Goal: Transaction & Acquisition: Purchase product/service

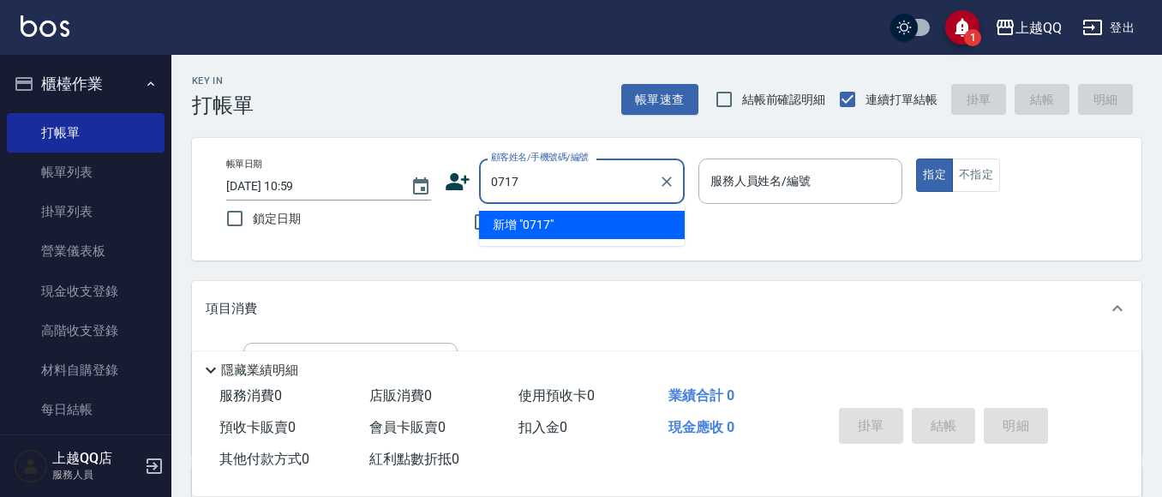
type input "0717"
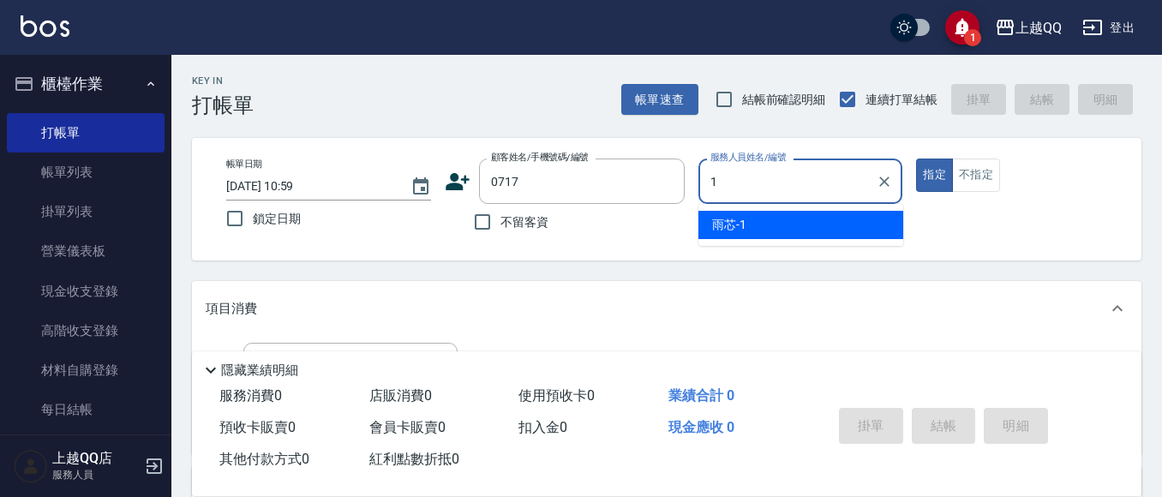
type input "雨芯-1"
type button "true"
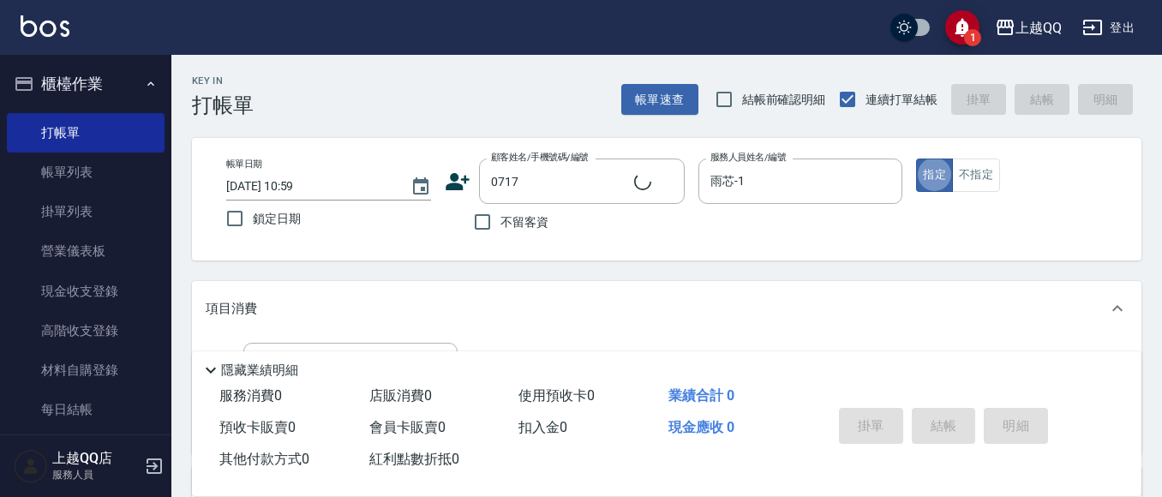
type input "[PERSON_NAME]/0935339202/0717"
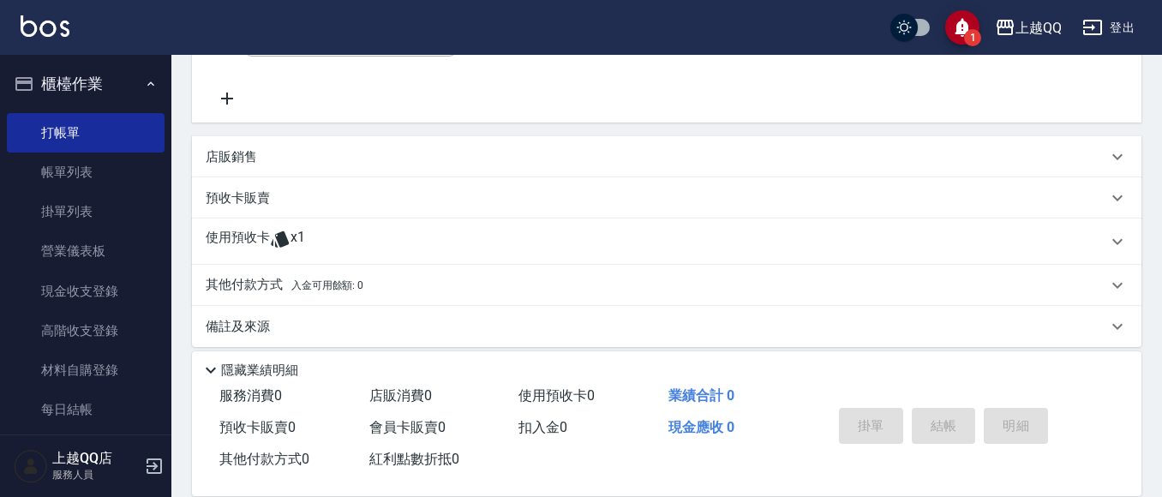
scroll to position [343, 0]
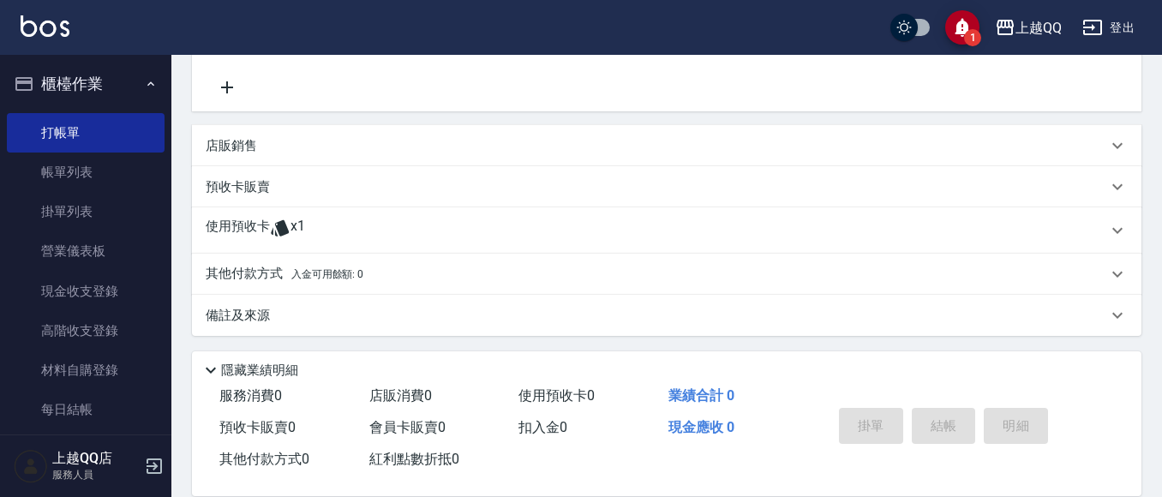
click at [509, 217] on div "使用預收卡 x1" at bounding box center [666, 230] width 949 height 46
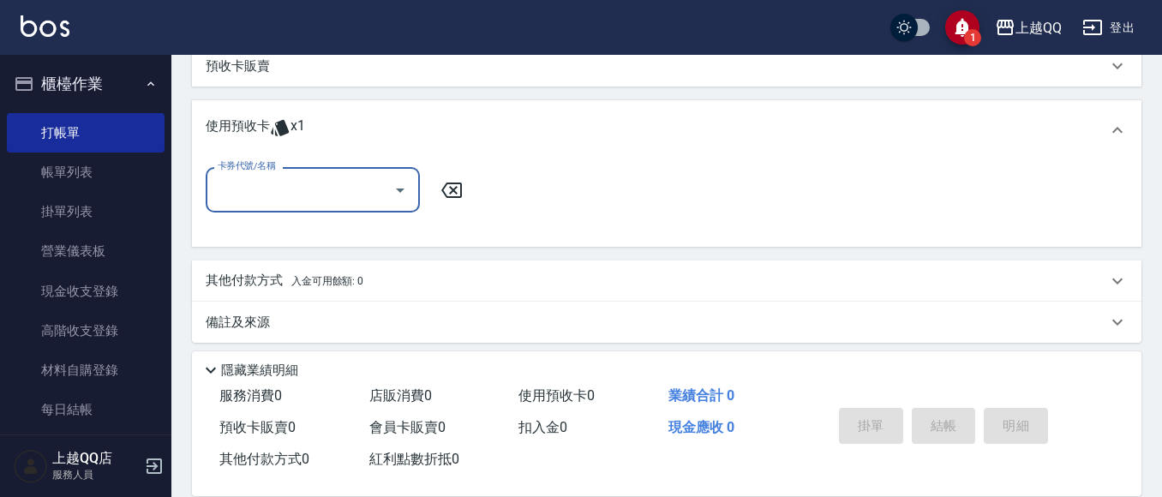
scroll to position [474, 0]
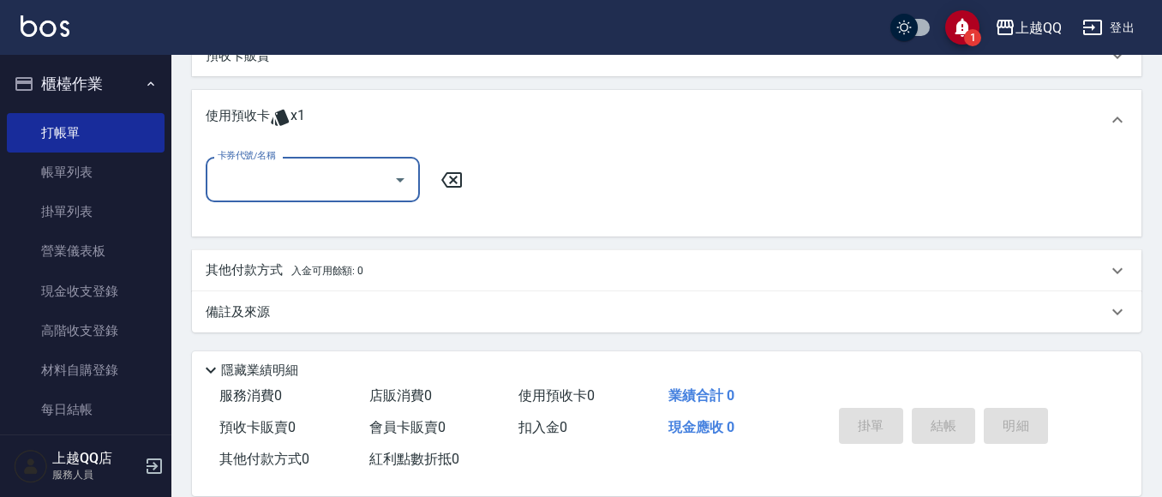
click at [411, 178] on button "Open" at bounding box center [399, 179] width 27 height 27
click at [392, 211] on div "洗髮券販賣/10次 剩餘1張" at bounding box center [313, 223] width 214 height 28
type input "洗髮券販賣/10次"
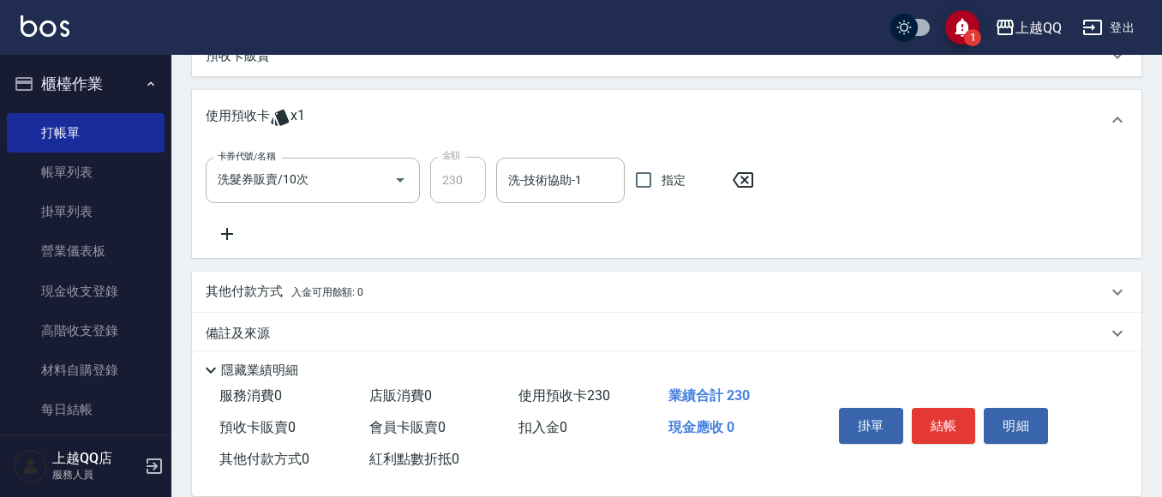
click at [493, 188] on div "卡券代號/名稱 洗髮券販賣/10次 卡券代號/名稱 金額 230 金額 洗-技術協助-1 洗-技術協助-1 指定" at bounding box center [485, 180] width 558 height 46
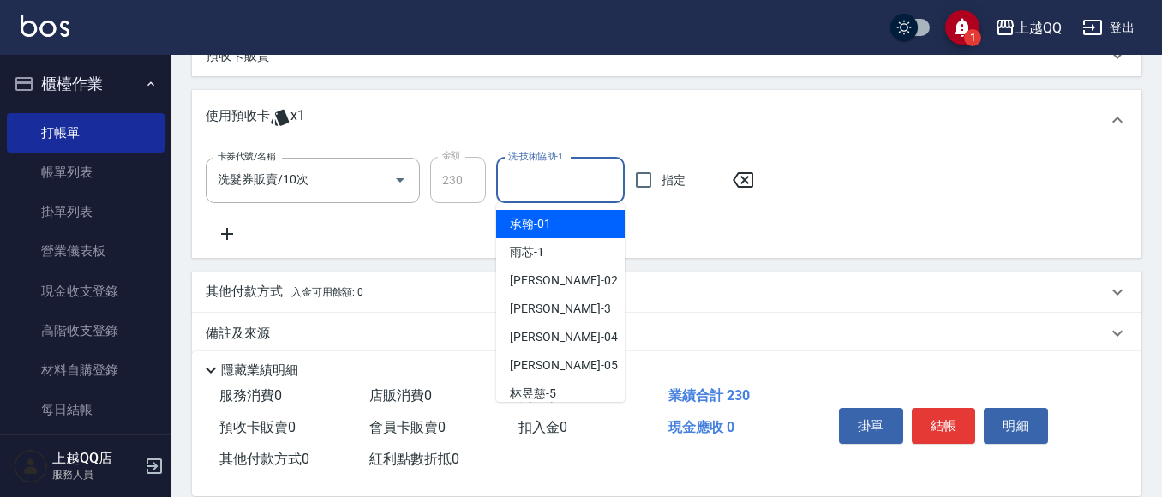
click at [539, 188] on input "洗-技術協助-1" at bounding box center [560, 180] width 113 height 30
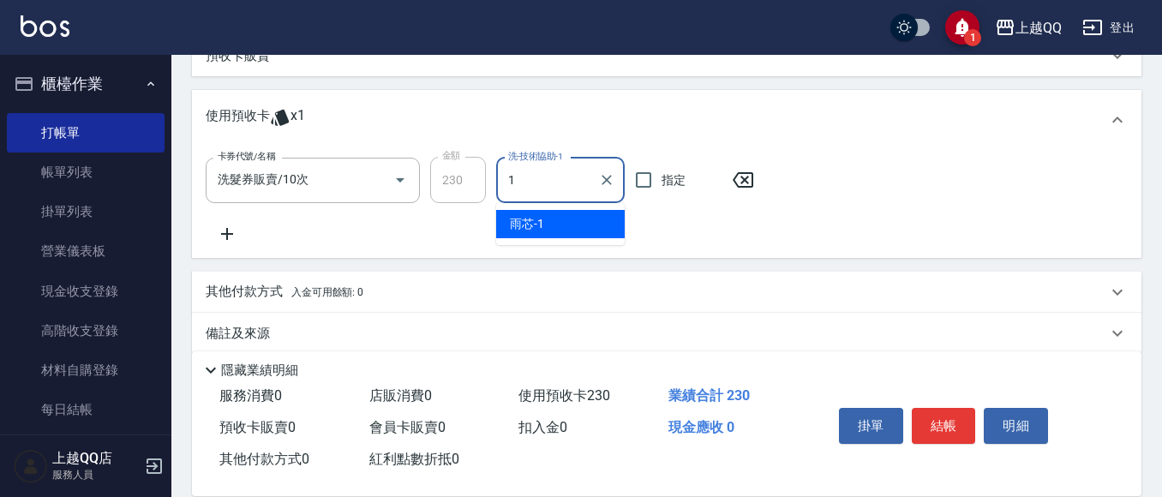
type input "雨芯-1"
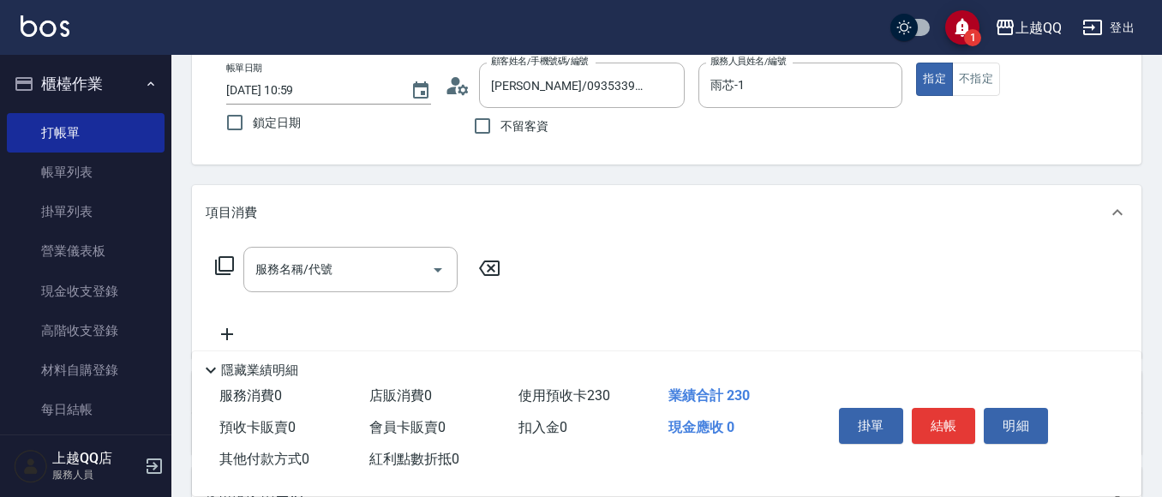
scroll to position [45, 0]
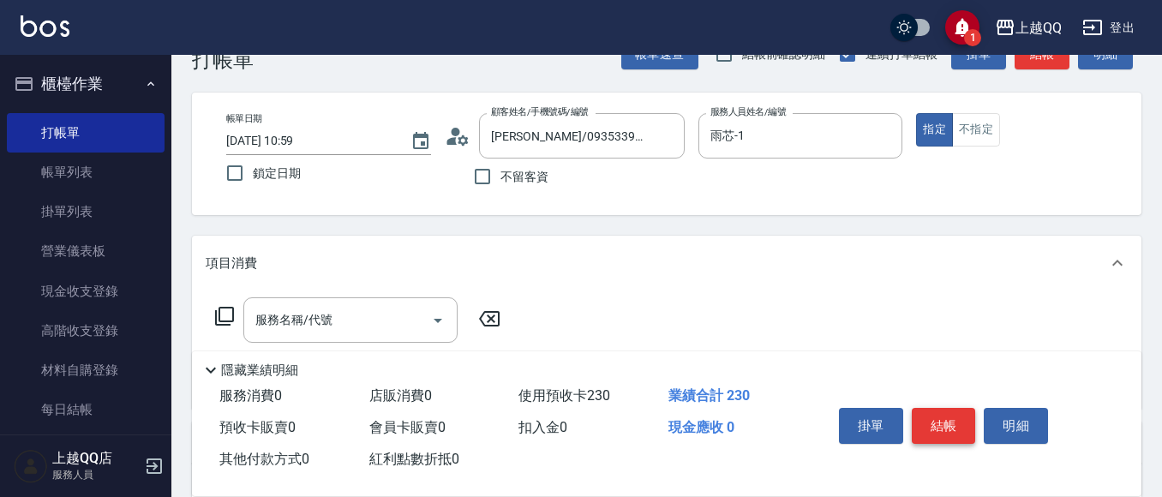
click at [948, 419] on button "結帳" at bounding box center [943, 426] width 64 height 36
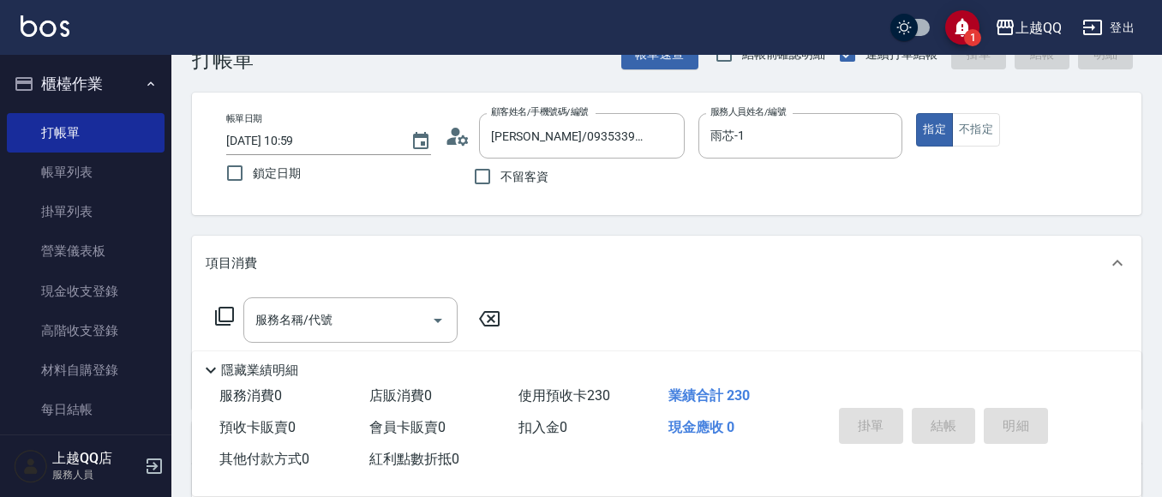
type input "[DATE] 11:32"
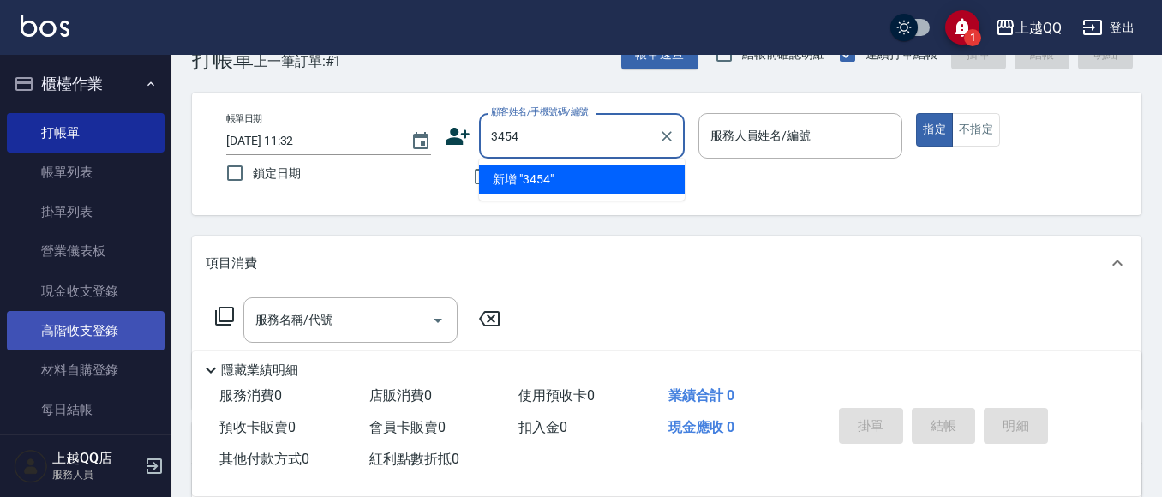
type input "3454"
click at [916, 113] on button "指定" at bounding box center [934, 129] width 37 height 33
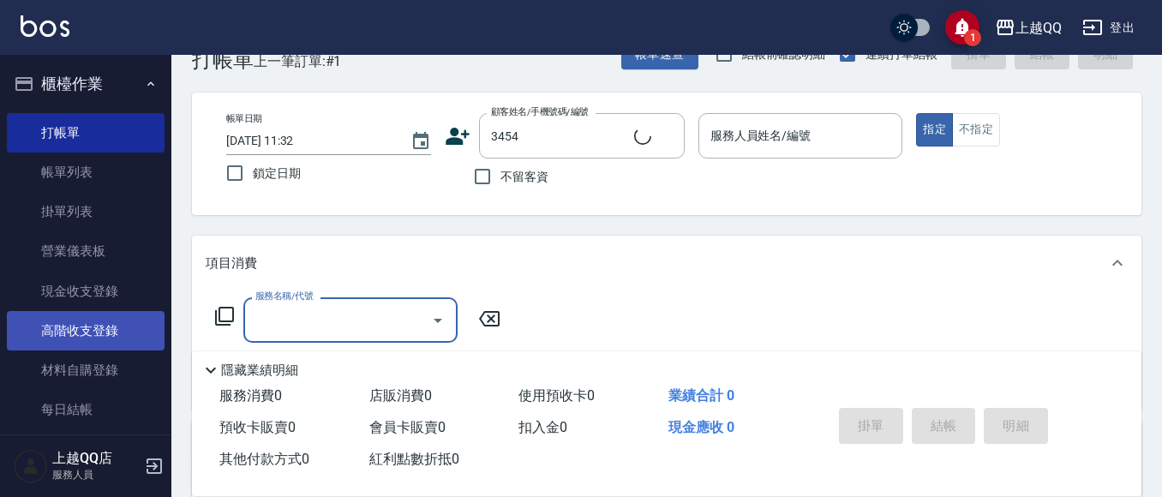
type input "1"
type input "[PERSON_NAME]/0987812026/3454"
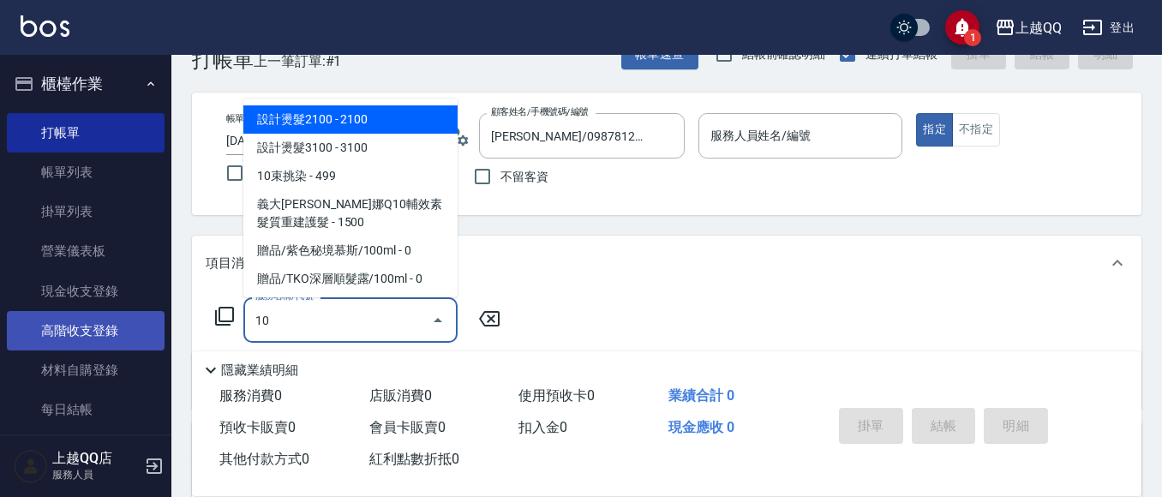
type input "101"
type input "佩怡-3"
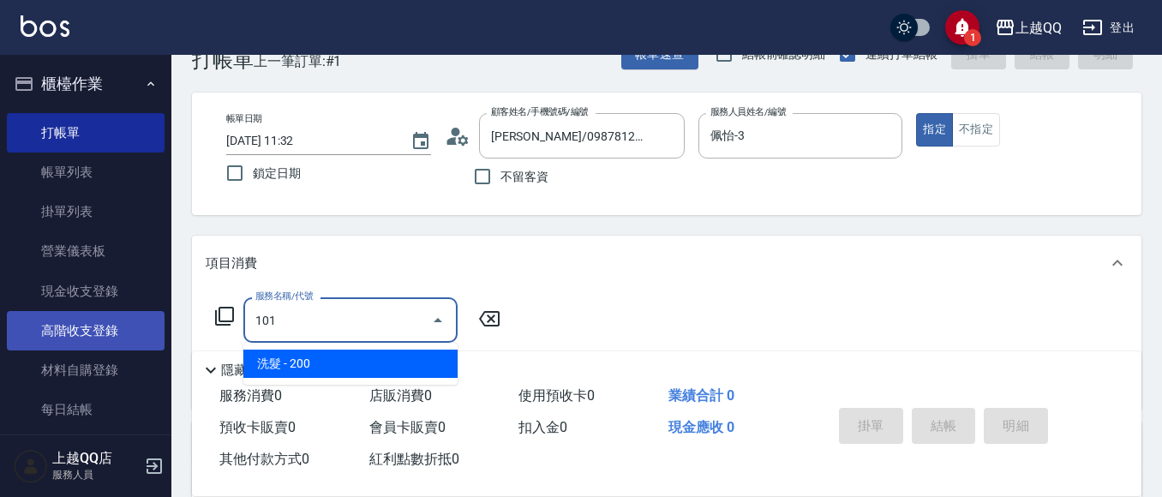
type input "洗髮(101)"
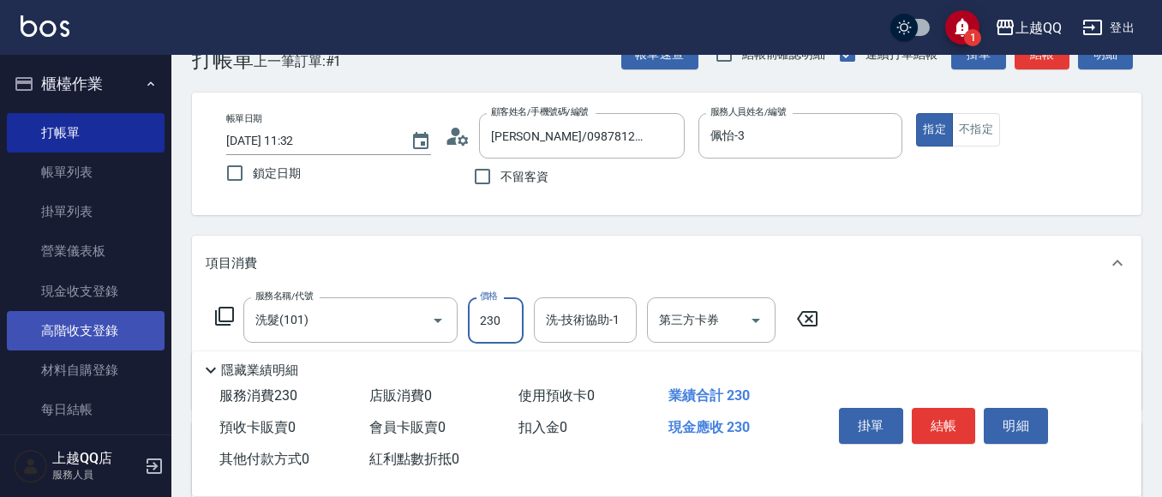
type input "230"
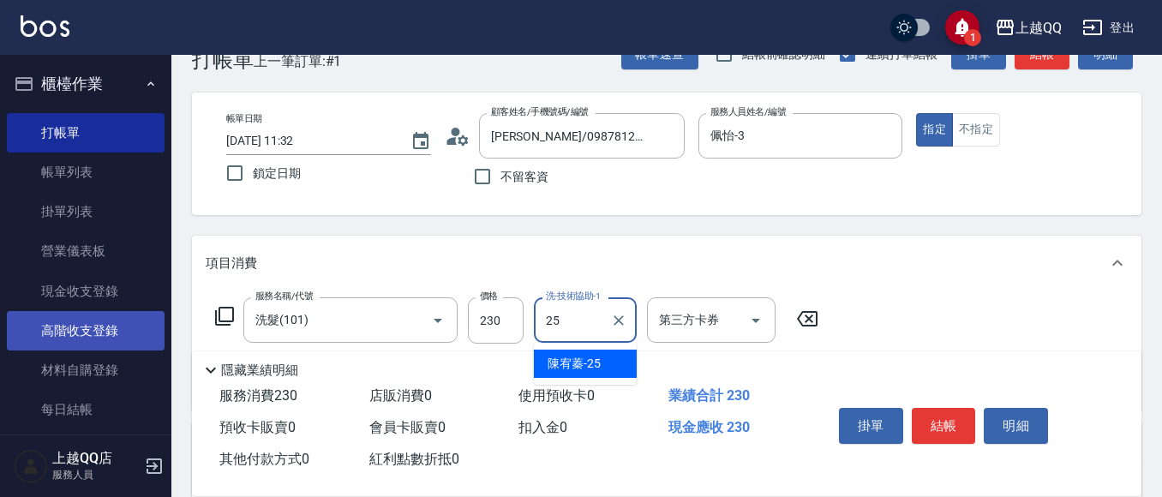
type input "[PERSON_NAME]-25"
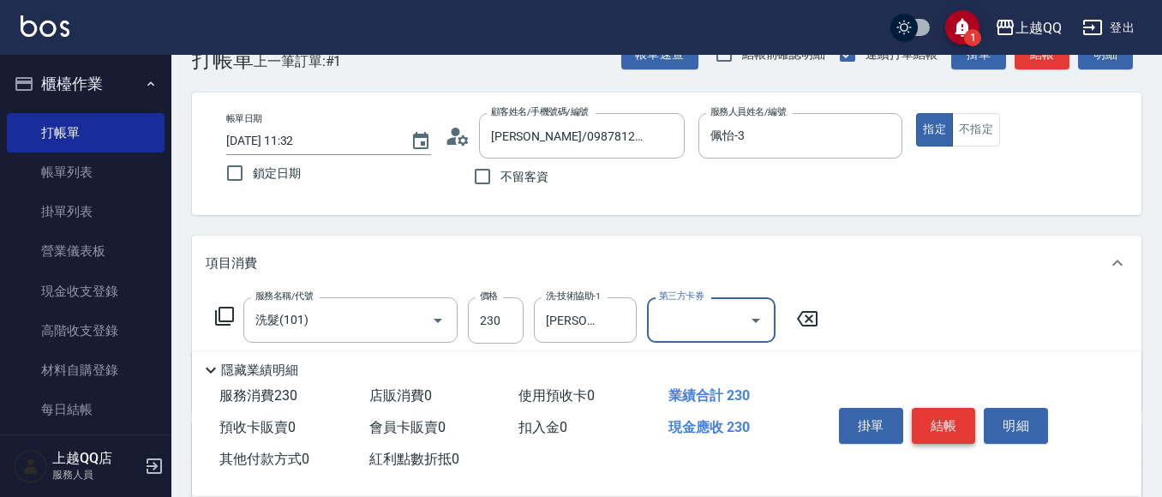
click at [963, 426] on button "結帳" at bounding box center [943, 426] width 64 height 36
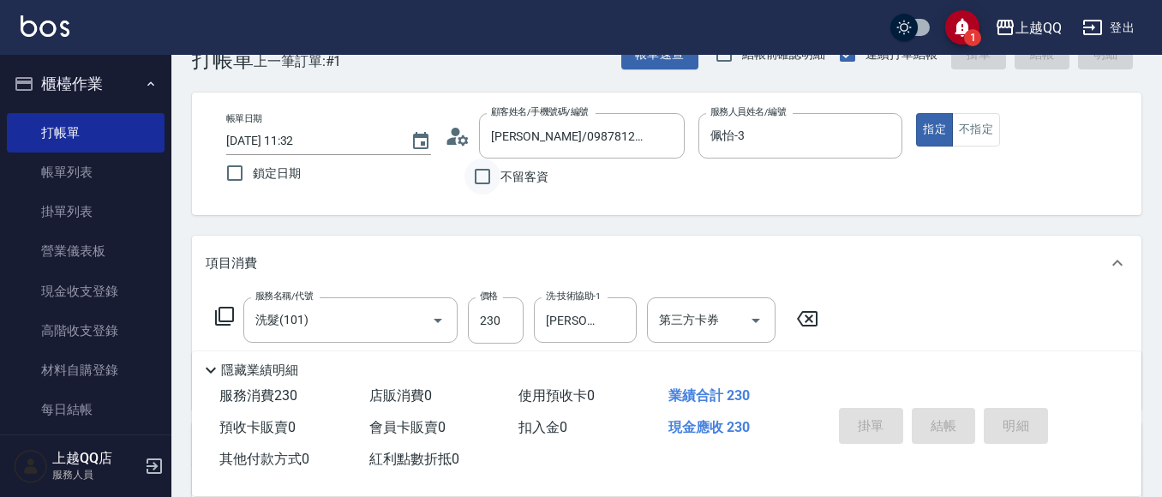
type input "[DATE] 11:49"
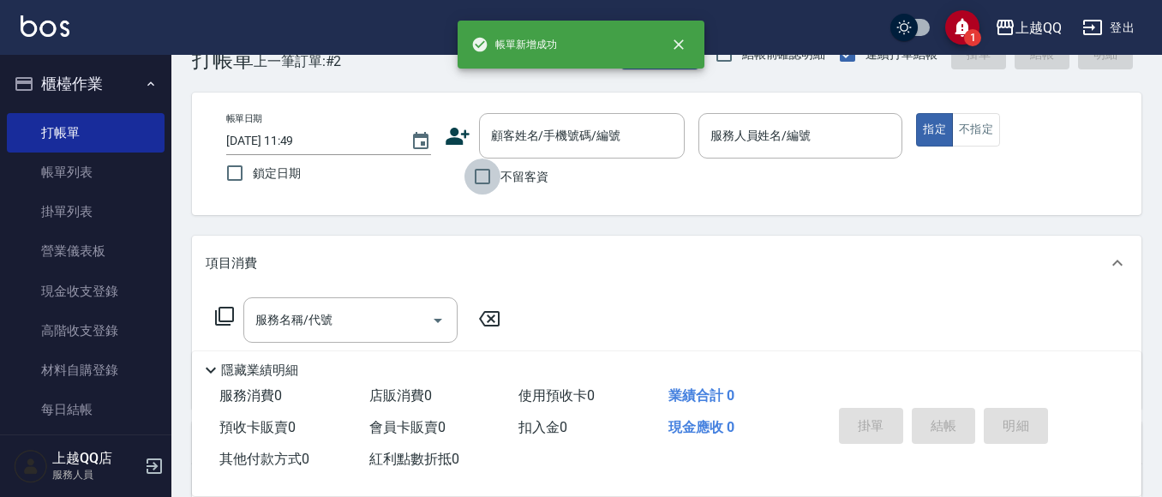
click at [474, 170] on input "不留客資" at bounding box center [482, 176] width 36 height 36
checkbox input "true"
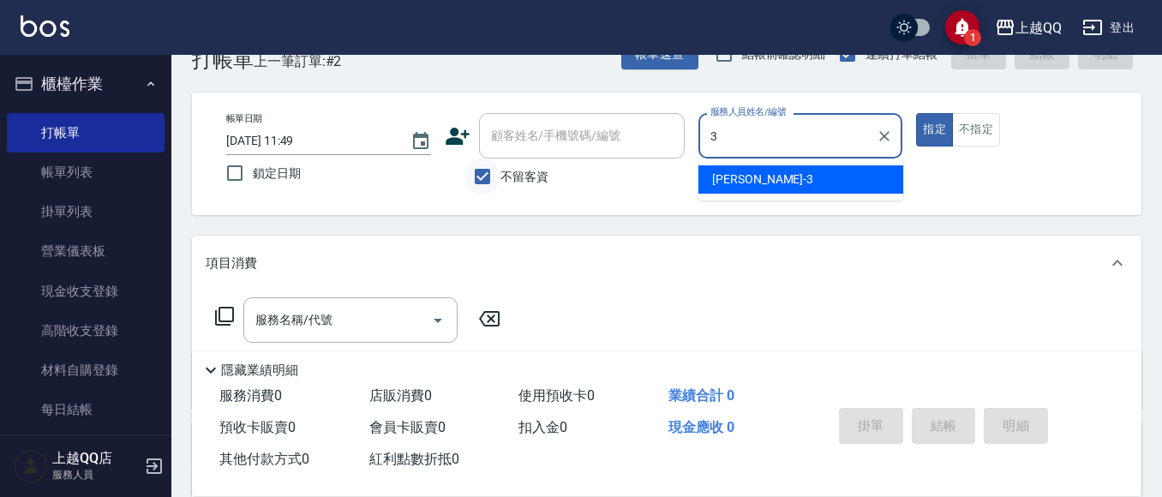
type input "佩怡-3"
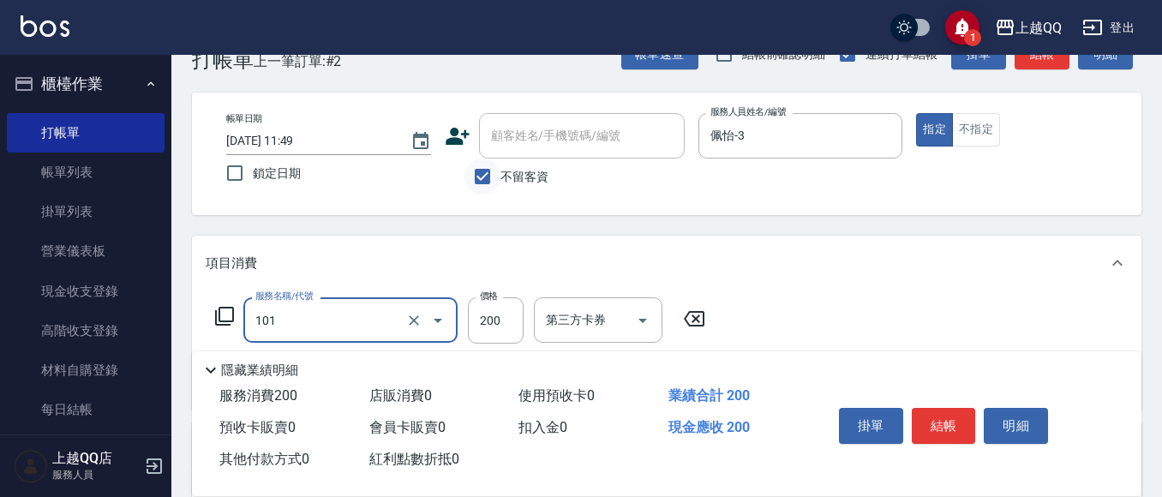
type input "洗髮(101)"
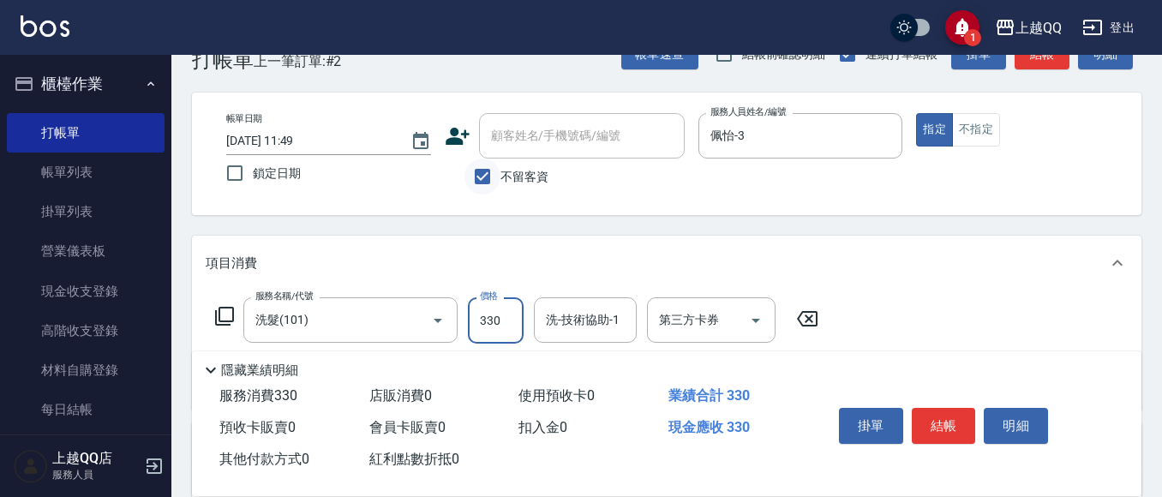
type input "330"
type input "佩怡-3"
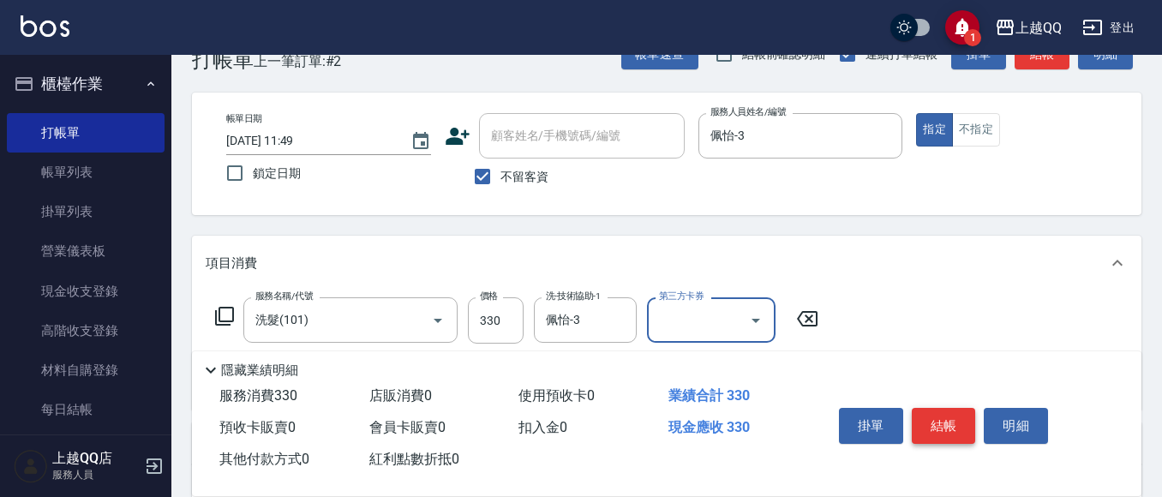
click at [958, 427] on button "結帳" at bounding box center [943, 426] width 64 height 36
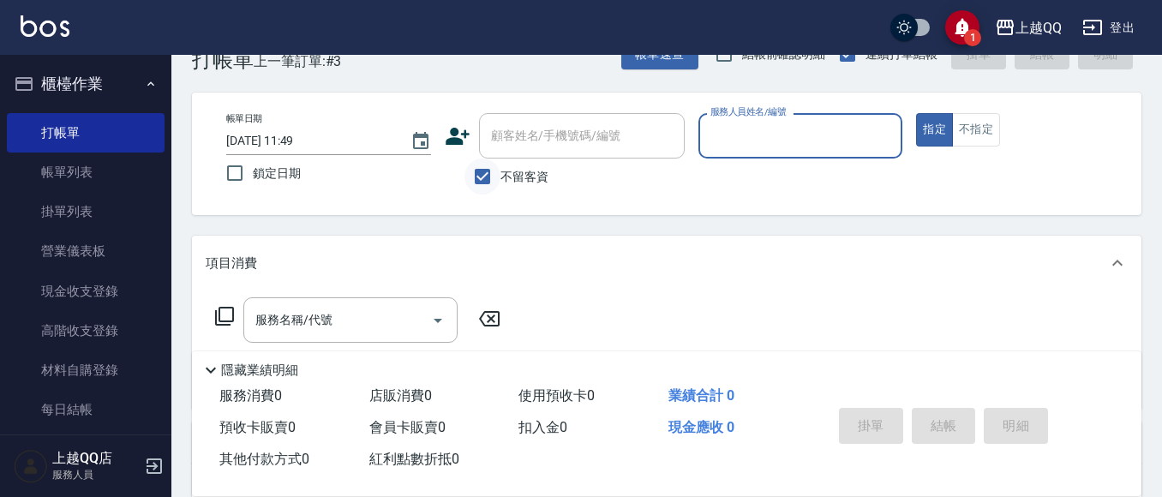
click at [469, 167] on input "不留客資" at bounding box center [482, 176] width 36 height 36
checkbox input "false"
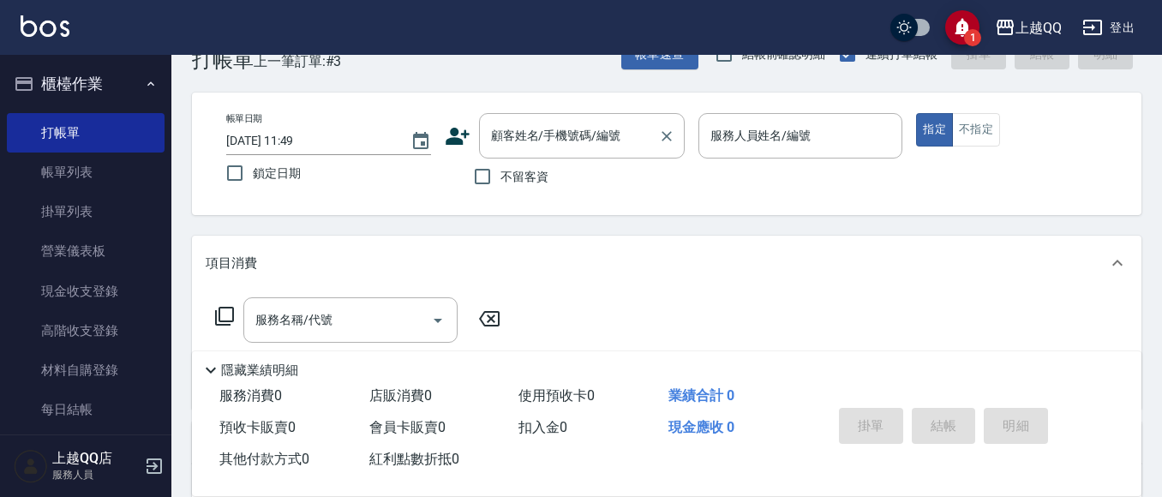
drag, startPoint x: 529, startPoint y: 123, endPoint x: 556, endPoint y: 139, distance: 31.4
click at [556, 139] on div "顧客姓名/手機號碼/編號 顧客姓名/手機號碼/編號" at bounding box center [582, 135] width 206 height 45
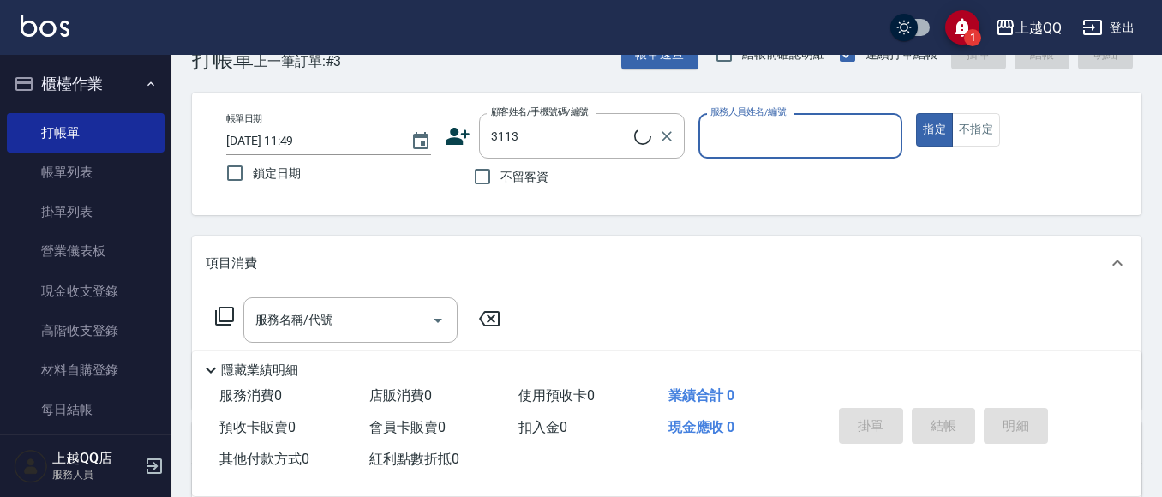
type input "[PERSON_NAME]/0910887186/3113"
type input "佩怡-3"
click at [387, 320] on input "服務名稱/代號" at bounding box center [337, 320] width 173 height 30
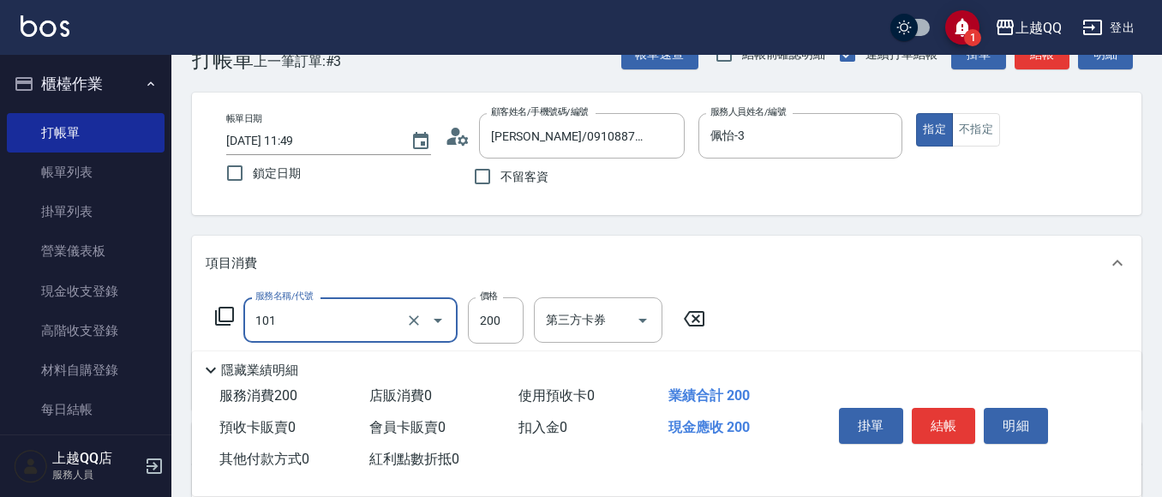
type input "洗髮(101)"
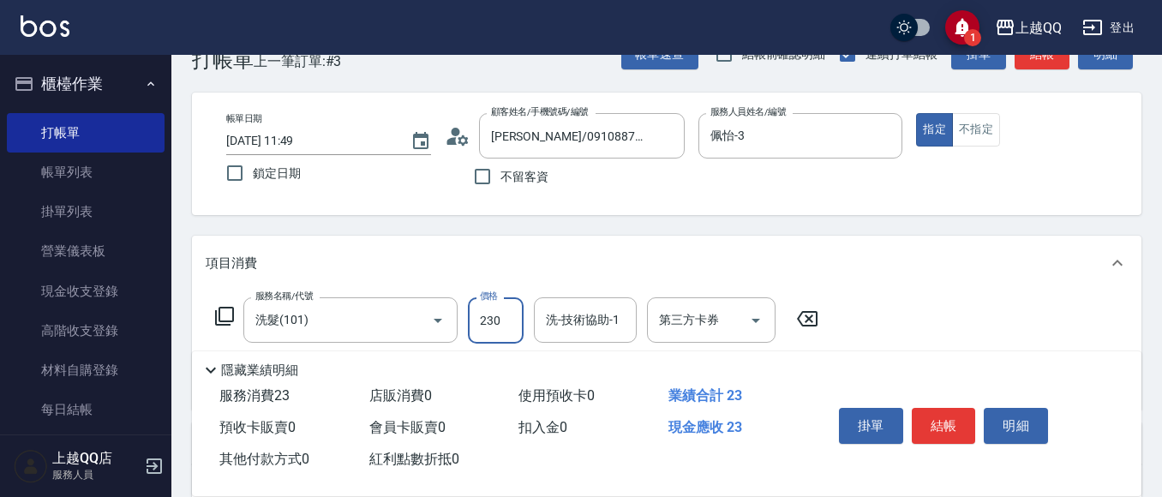
type input "230"
type input "佩怡-3"
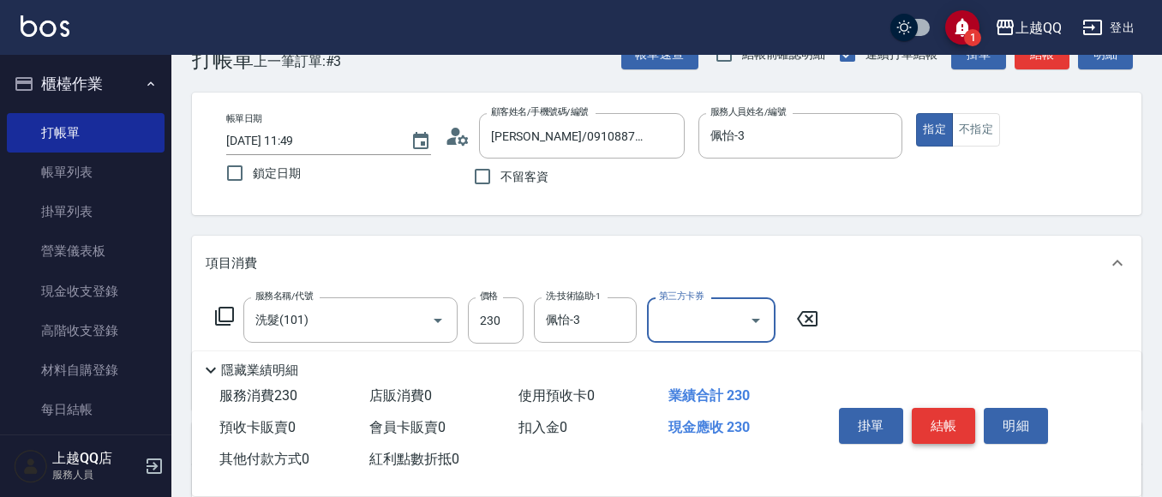
click at [926, 427] on button "結帳" at bounding box center [943, 426] width 64 height 36
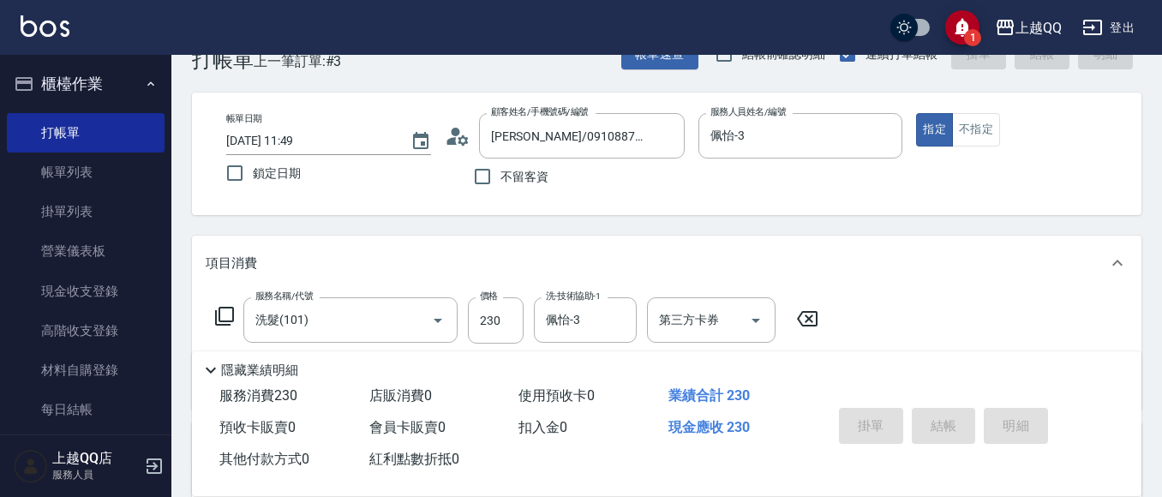
type input "[DATE] 12:22"
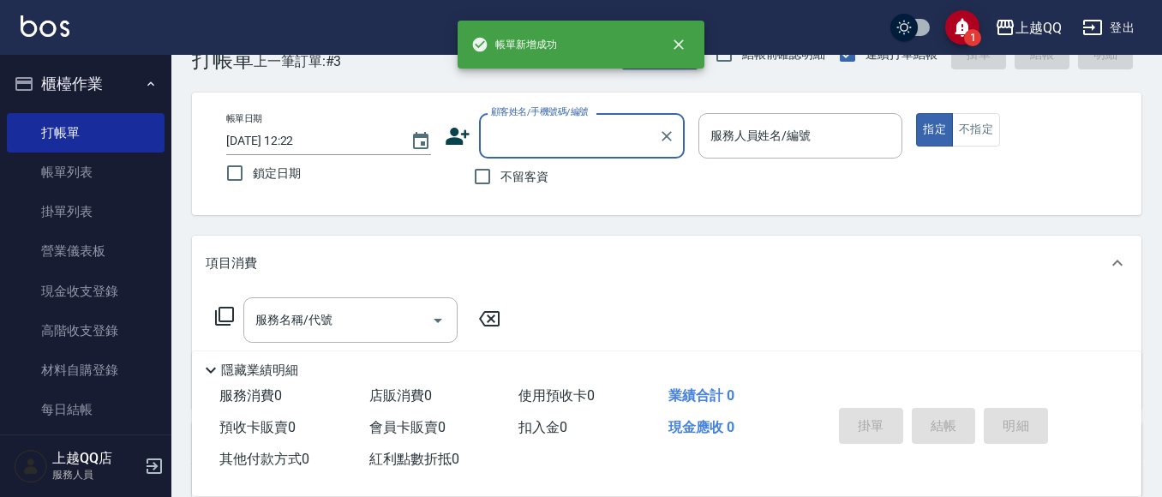
scroll to position [0, 0]
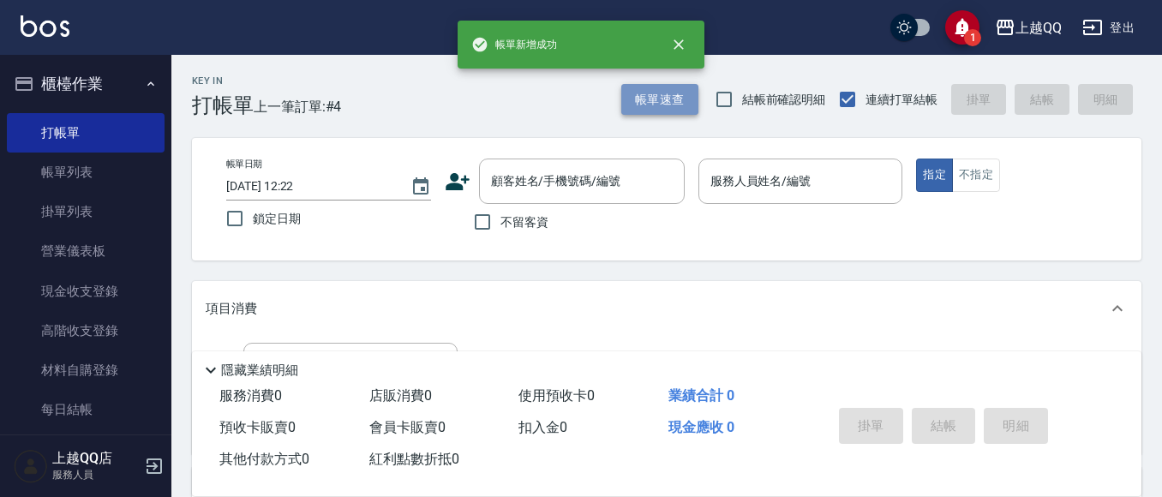
click at [628, 92] on button "帳單速查" at bounding box center [659, 100] width 77 height 32
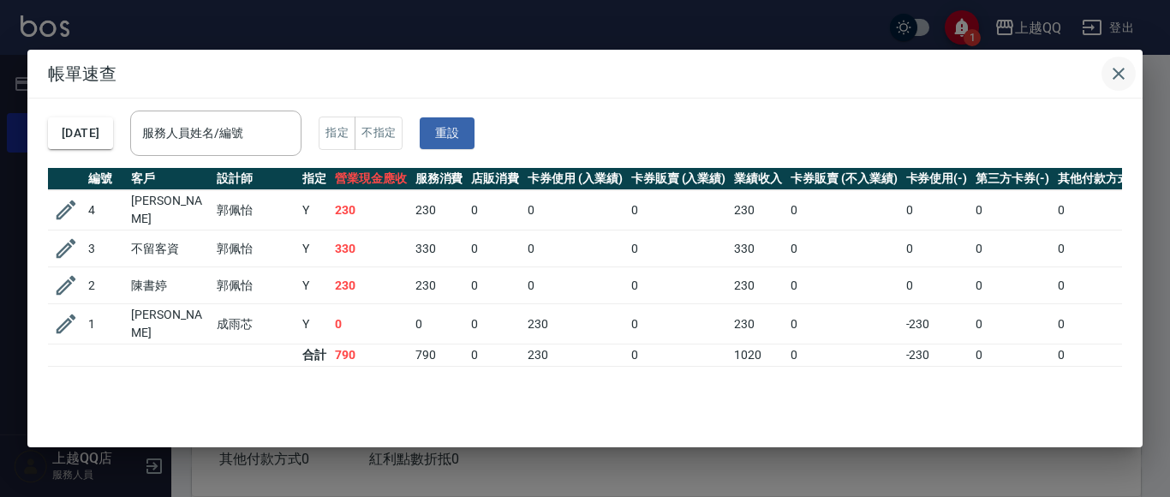
click at [1115, 69] on icon "button" at bounding box center [1118, 73] width 21 height 21
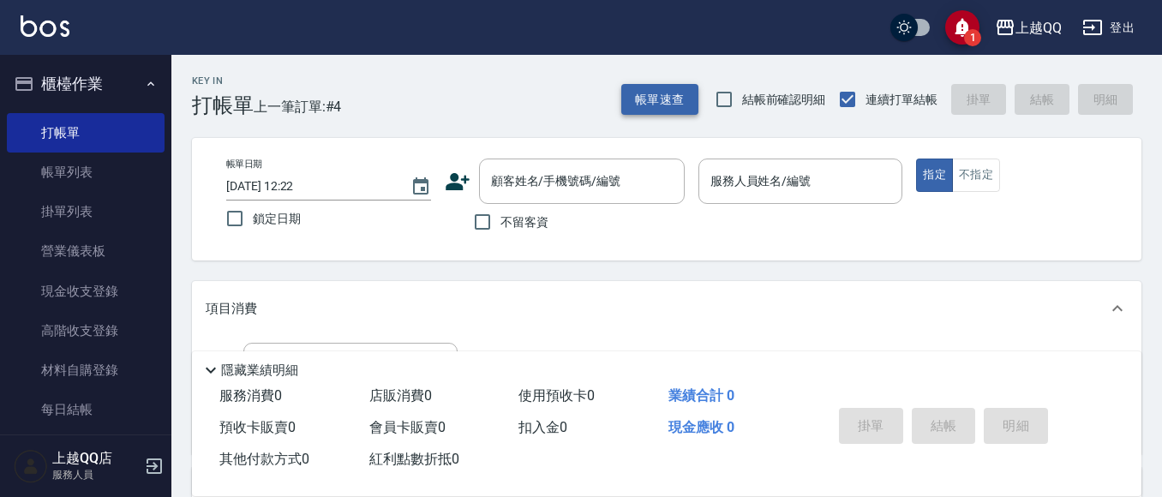
click at [631, 99] on button "帳單速查" at bounding box center [659, 100] width 77 height 32
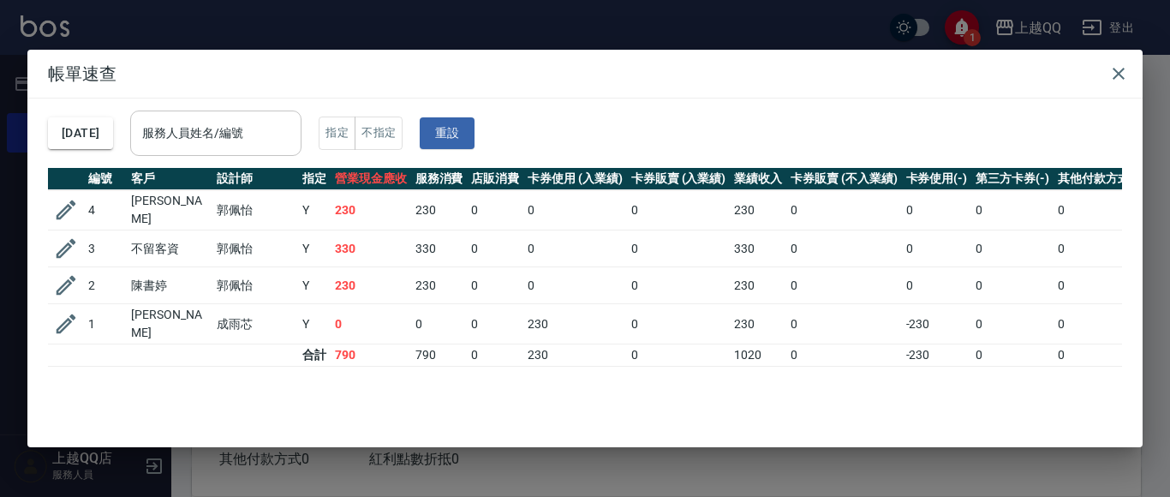
click at [198, 117] on div "服務人員姓名/編號" at bounding box center [215, 133] width 171 height 45
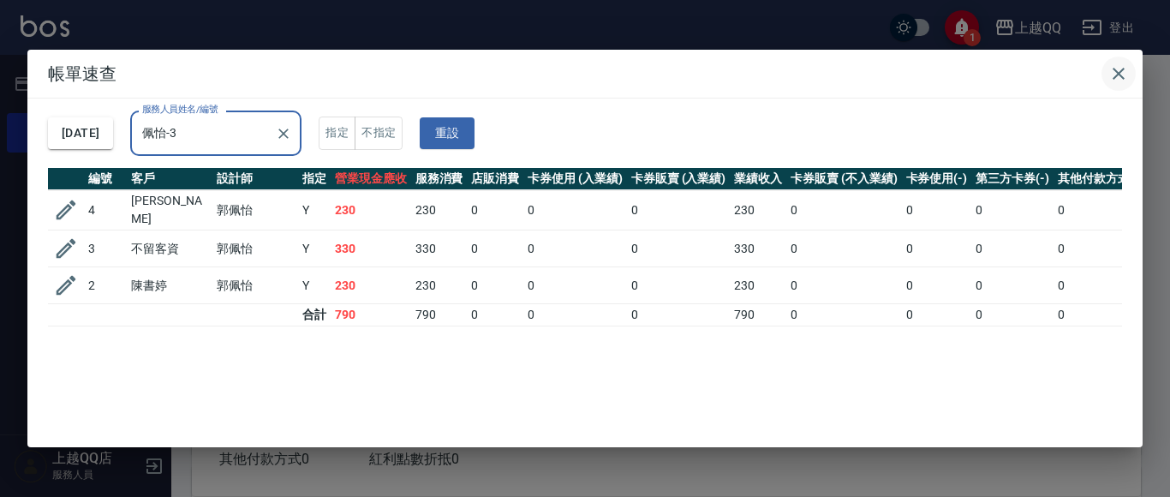
type input "佩怡-3"
click at [1117, 78] on icon "button" at bounding box center [1118, 73] width 21 height 21
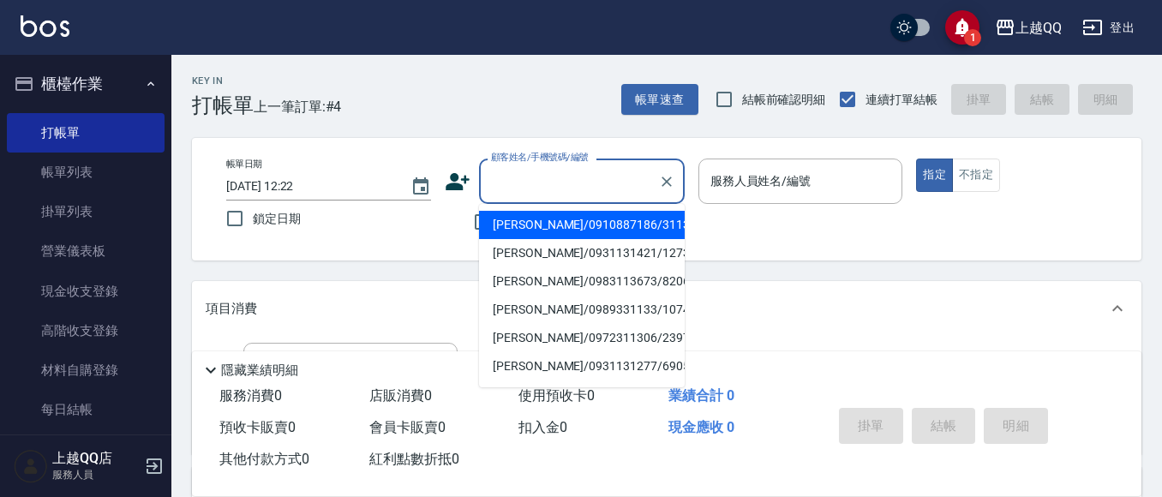
click at [548, 195] on input "顧客姓名/手機號碼/編號" at bounding box center [569, 181] width 164 height 30
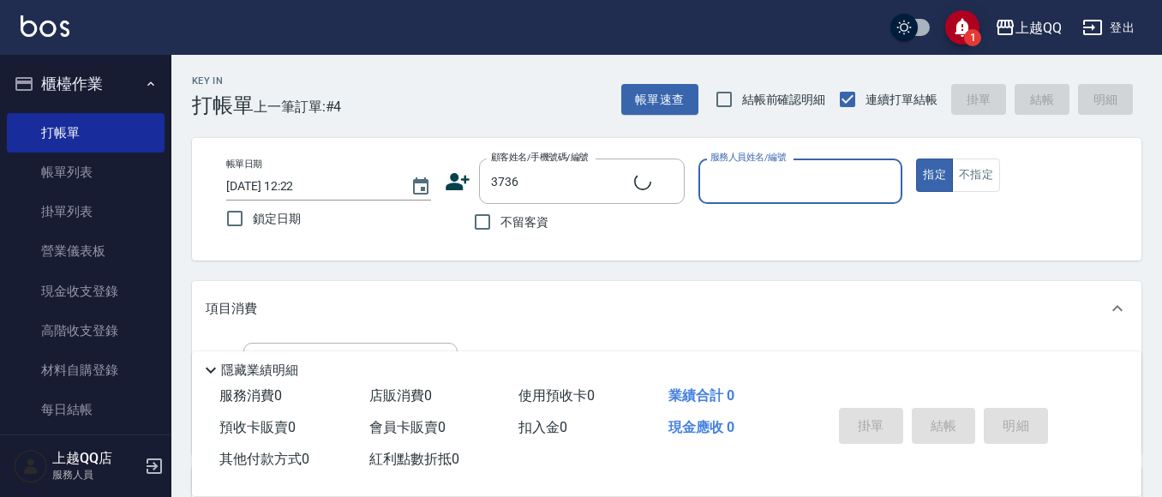
type input "[PERSON_NAME]/0916339743/3736"
type input "雨芯-1"
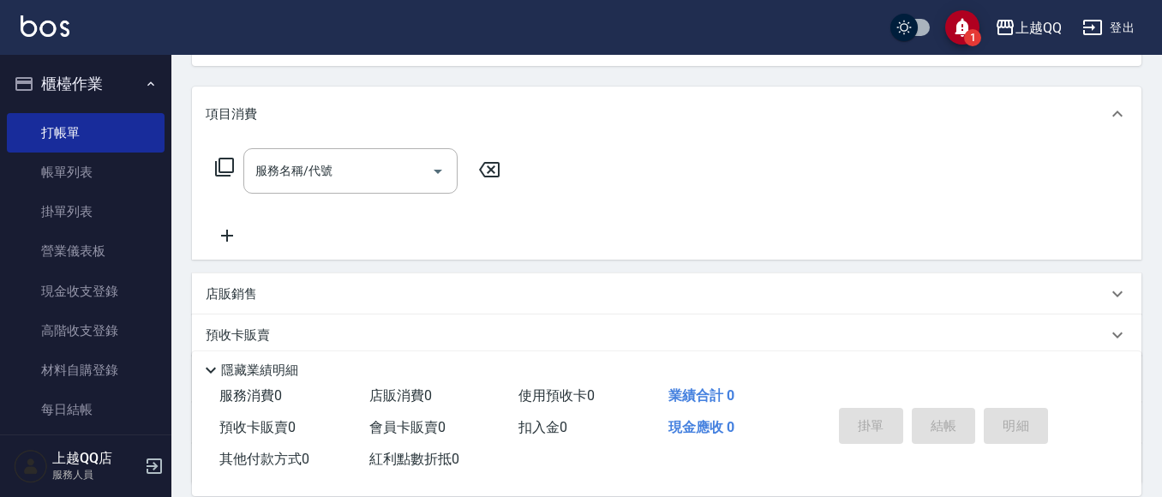
scroll to position [257, 0]
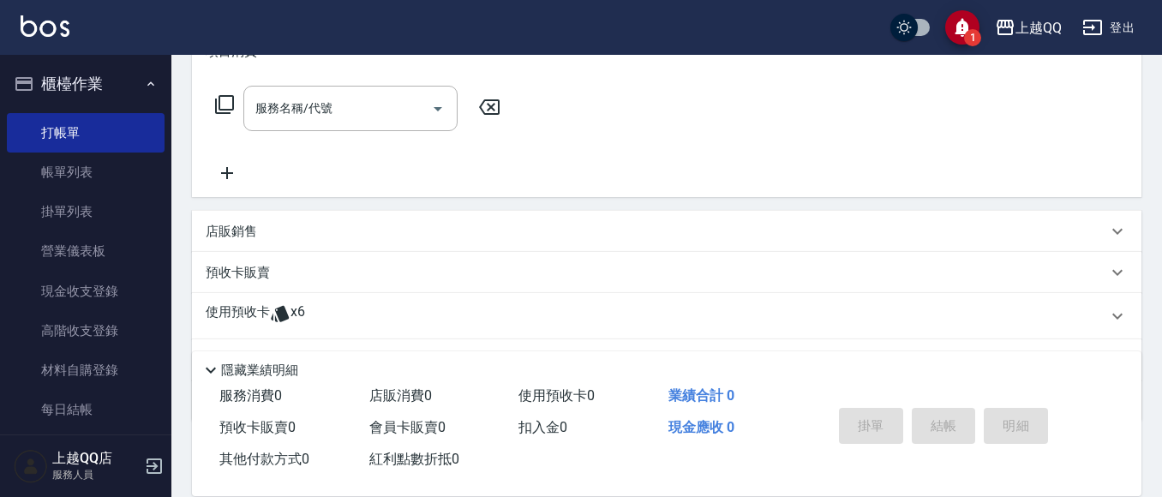
click at [403, 298] on div "使用預收卡 x6" at bounding box center [666, 316] width 949 height 46
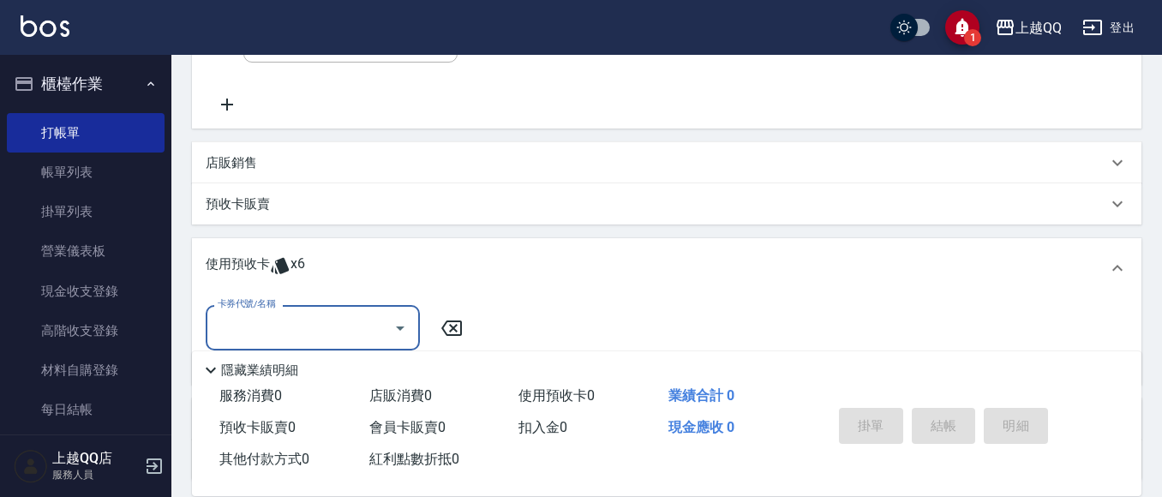
scroll to position [428, 0]
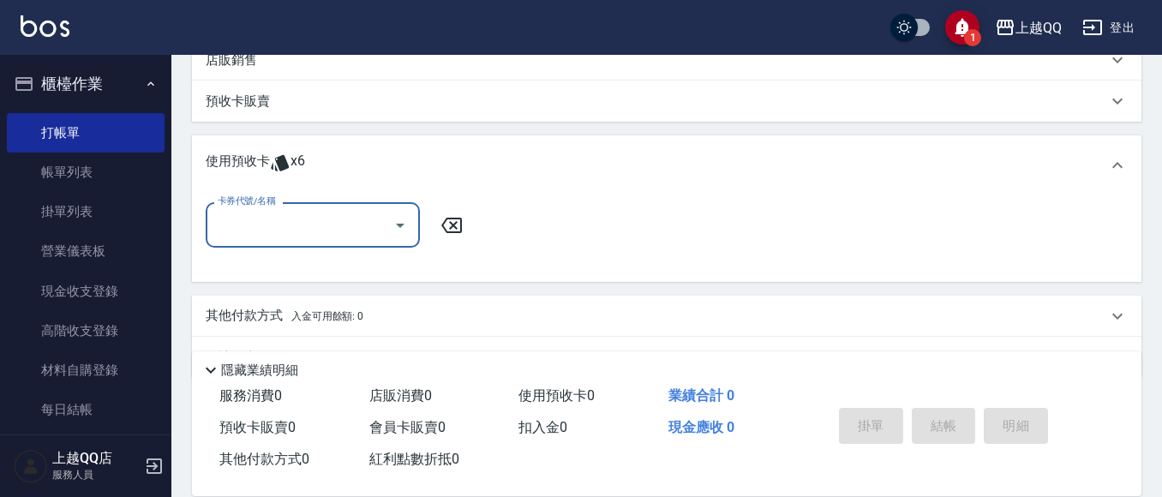
click at [401, 228] on icon "Open" at bounding box center [400, 225] width 21 height 21
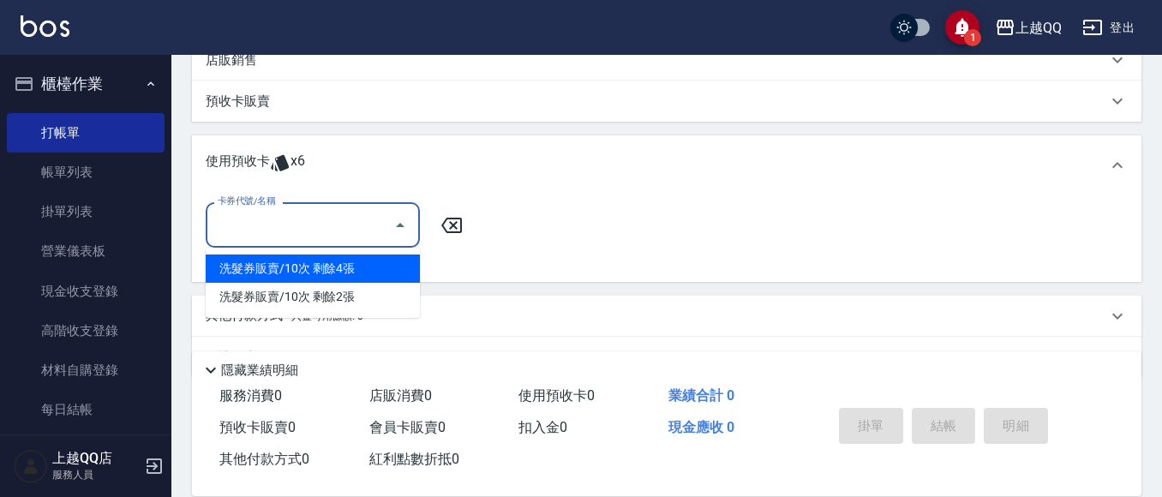
click at [391, 278] on div "洗髮券販賣/10次 剩餘4張" at bounding box center [313, 268] width 214 height 28
type input "洗髮券販賣/10次"
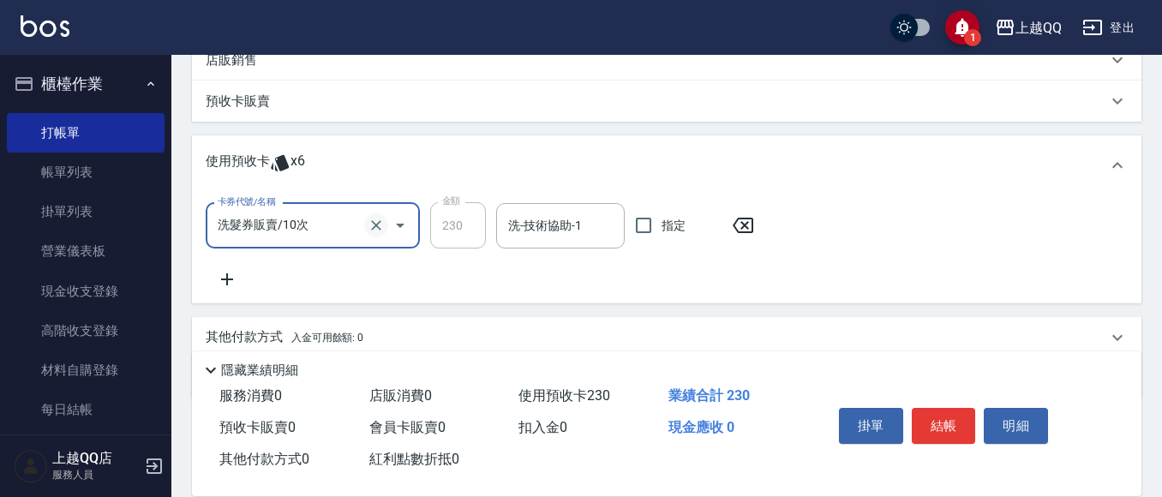
click at [380, 223] on icon "Clear" at bounding box center [375, 225] width 17 height 17
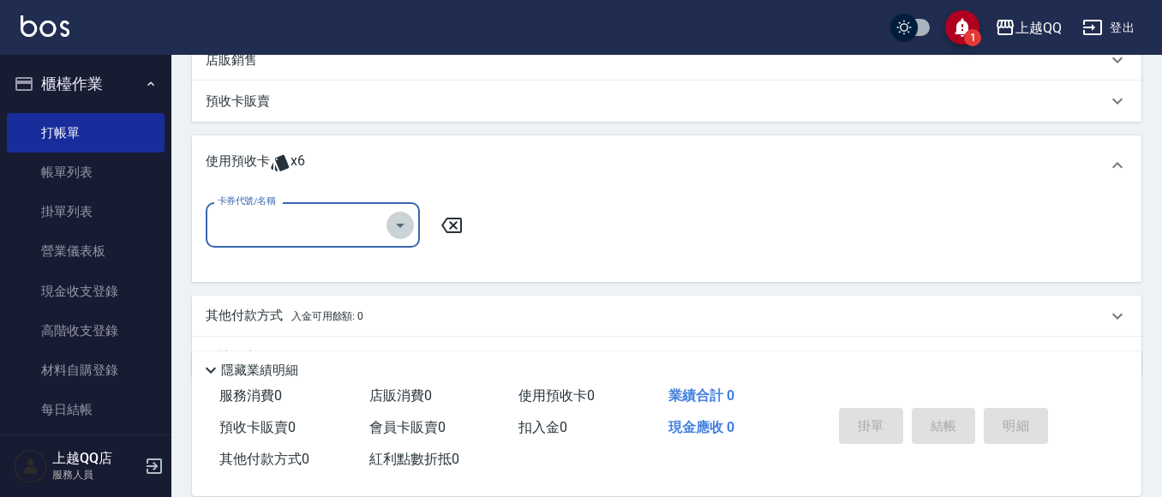
click at [402, 231] on icon "Open" at bounding box center [400, 225] width 21 height 21
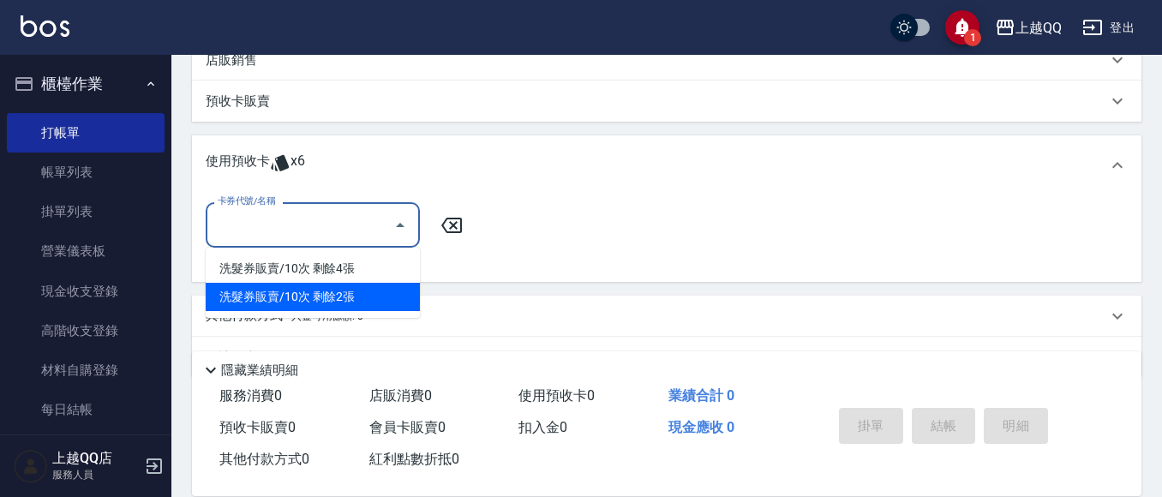
click at [375, 292] on div "洗髮券販賣/10次 剩餘2張" at bounding box center [313, 297] width 214 height 28
type input "洗髮券販賣/10次"
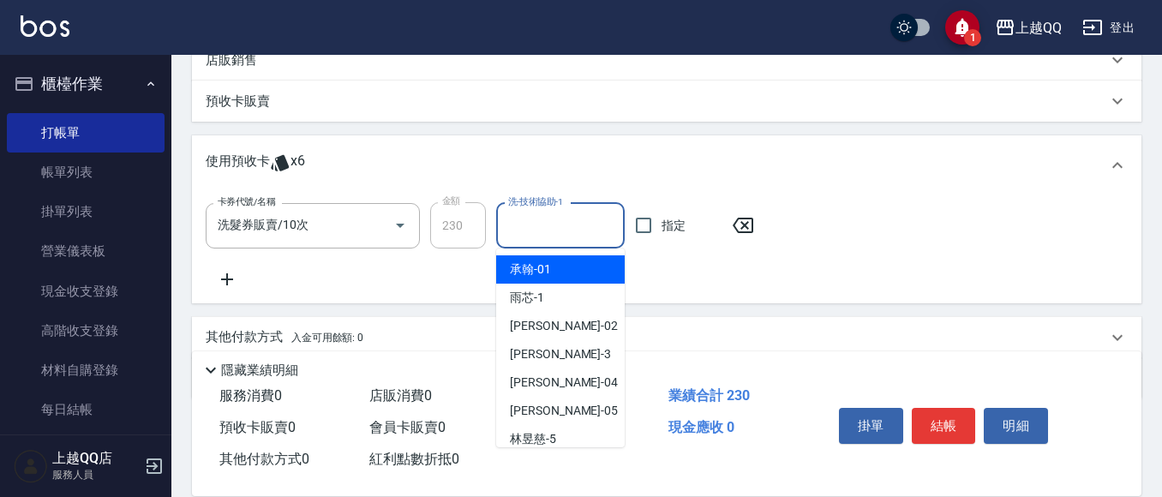
click at [535, 238] on input "洗-技術協助-1" at bounding box center [560, 226] width 113 height 30
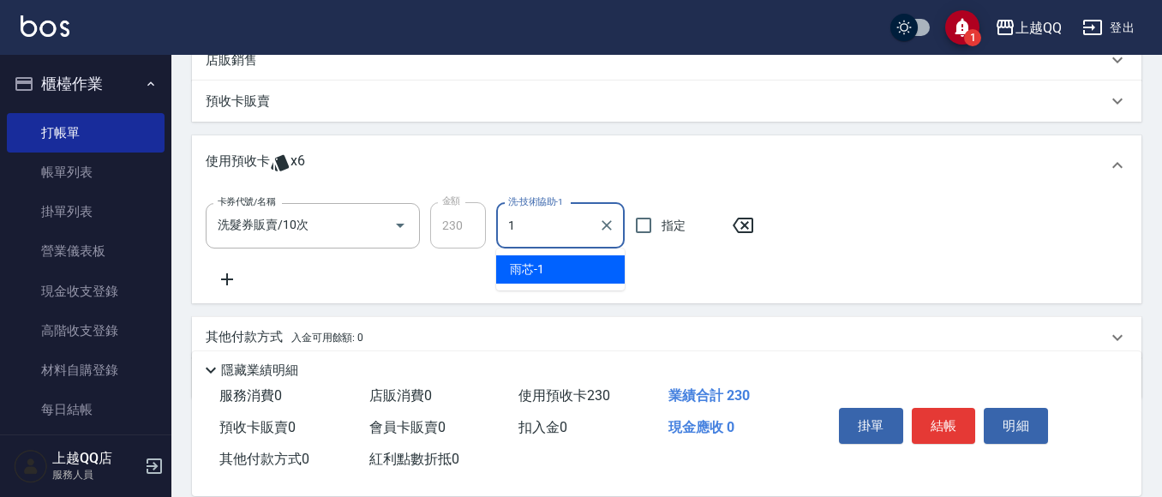
type input "雨芯-1"
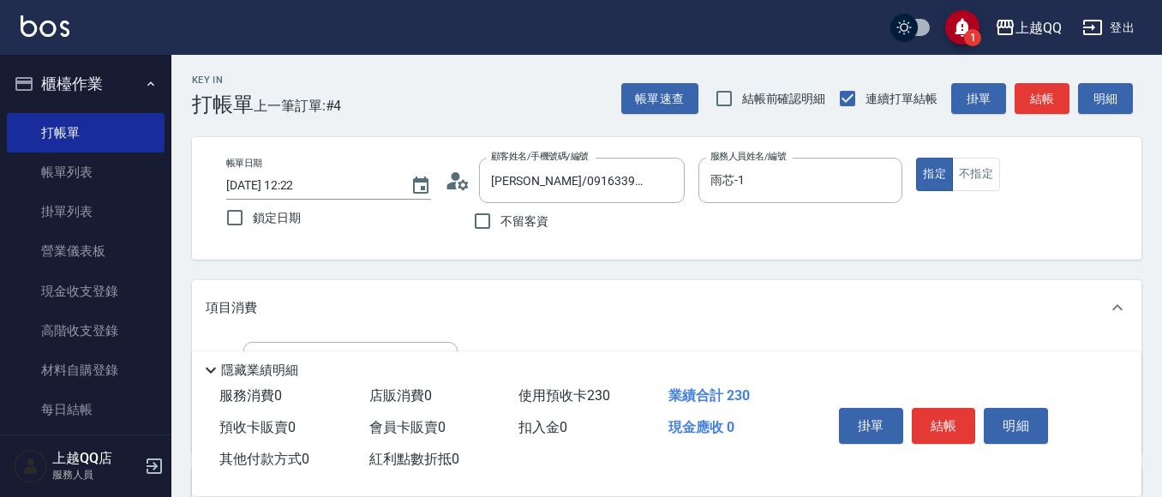
scroll to position [0, 0]
click at [934, 433] on button "結帳" at bounding box center [943, 426] width 64 height 36
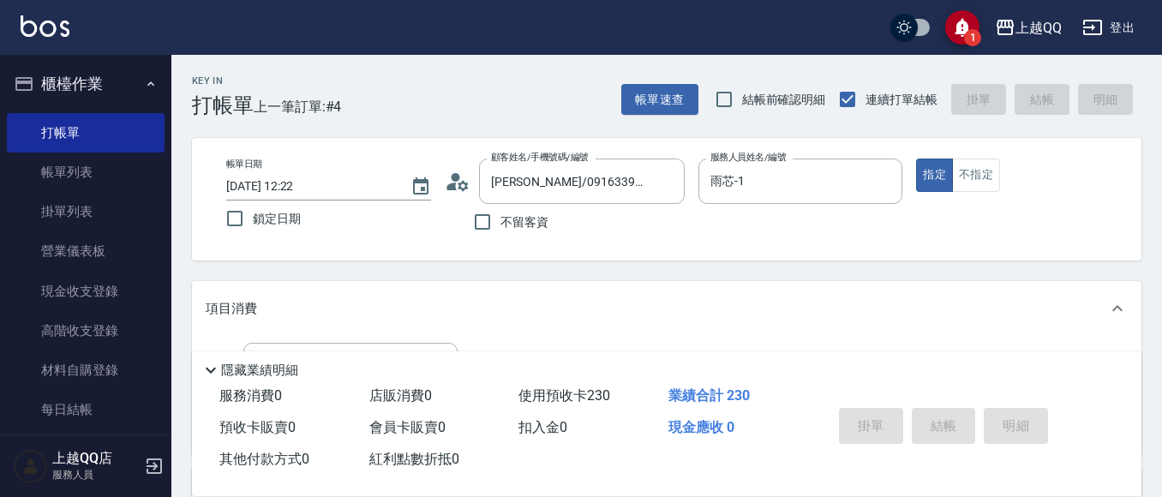
type input "[DATE] 12:25"
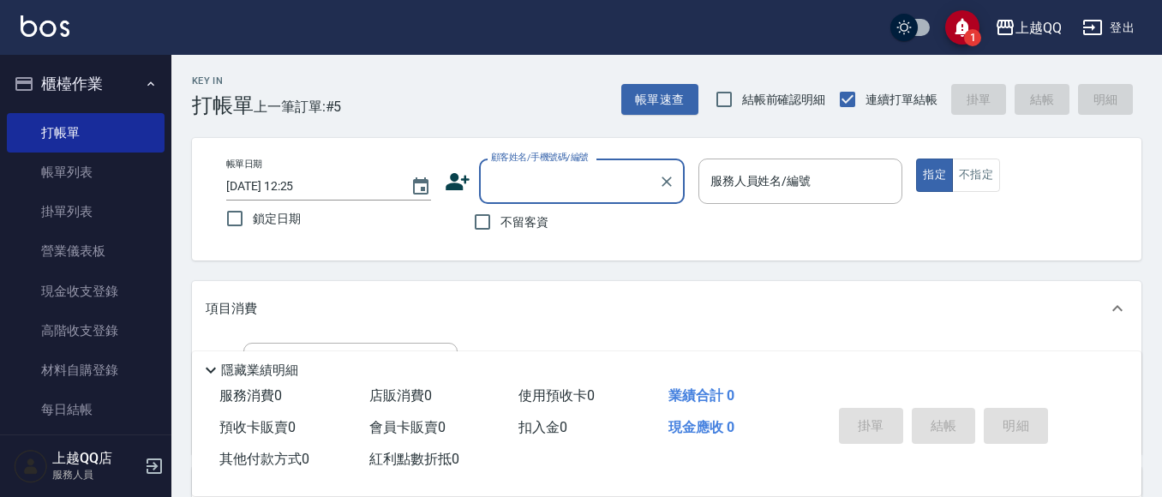
drag, startPoint x: 519, startPoint y: 224, endPoint x: 631, endPoint y: 182, distance: 120.1
click at [520, 223] on span "不留客資" at bounding box center [524, 222] width 48 height 18
click at [500, 223] on input "不留客資" at bounding box center [482, 222] width 36 height 36
checkbox input "true"
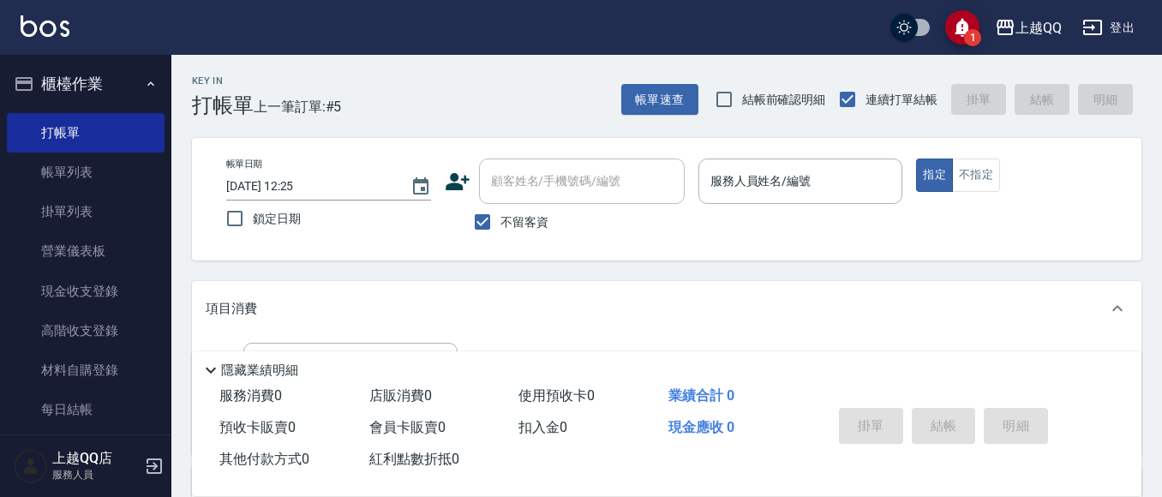
click at [981, 193] on div "帳單日期 [DATE] 12:25 鎖定日期 顧客姓名/手機號碼/編號 顧客姓名/手機號碼/編號 不留客資 服務人員姓名/編號 服務人員姓名/編號 指定 不指定" at bounding box center [666, 198] width 908 height 81
click at [971, 171] on button "不指定" at bounding box center [976, 174] width 48 height 33
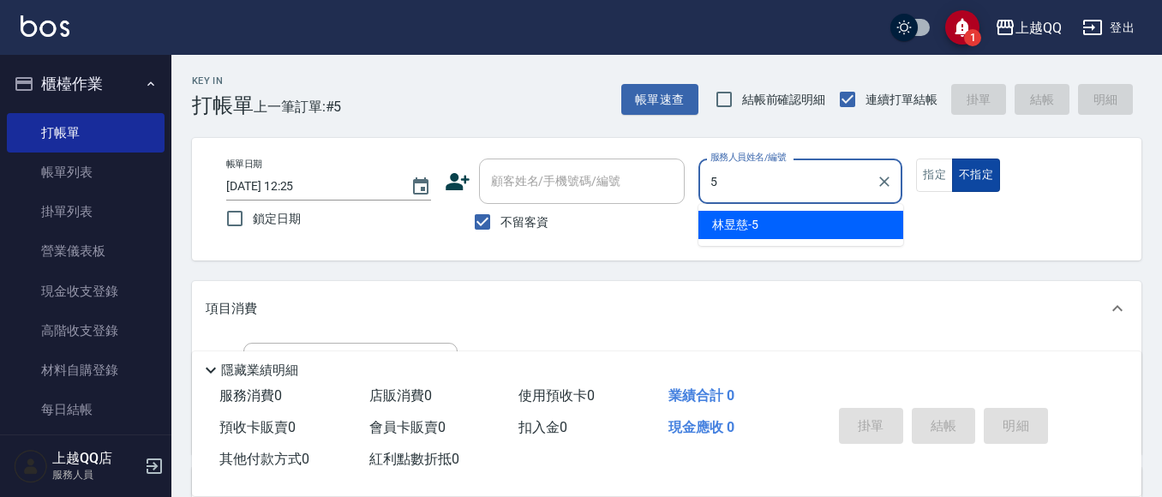
type input "5"
type button "false"
type input "[PERSON_NAME]5"
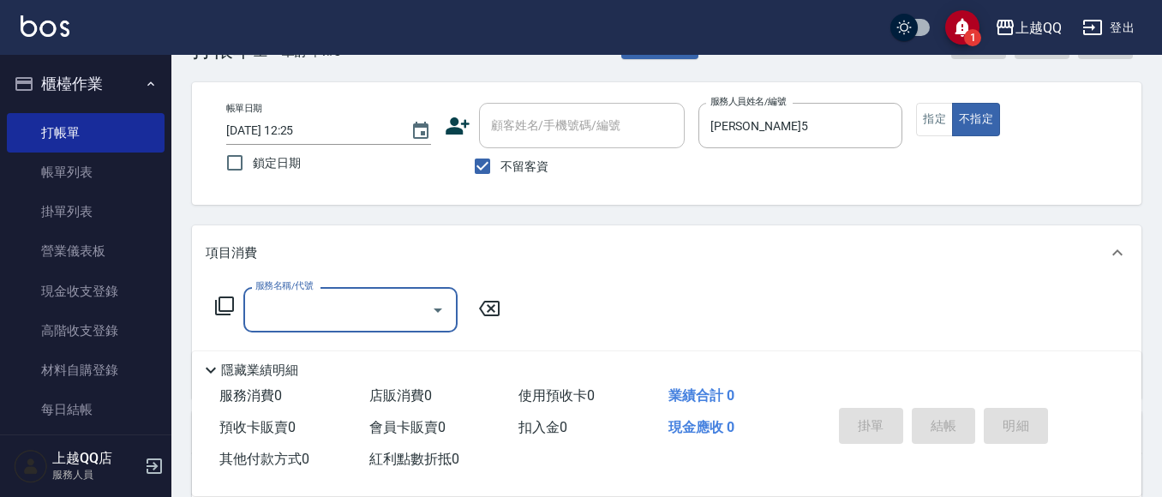
scroll to position [86, 0]
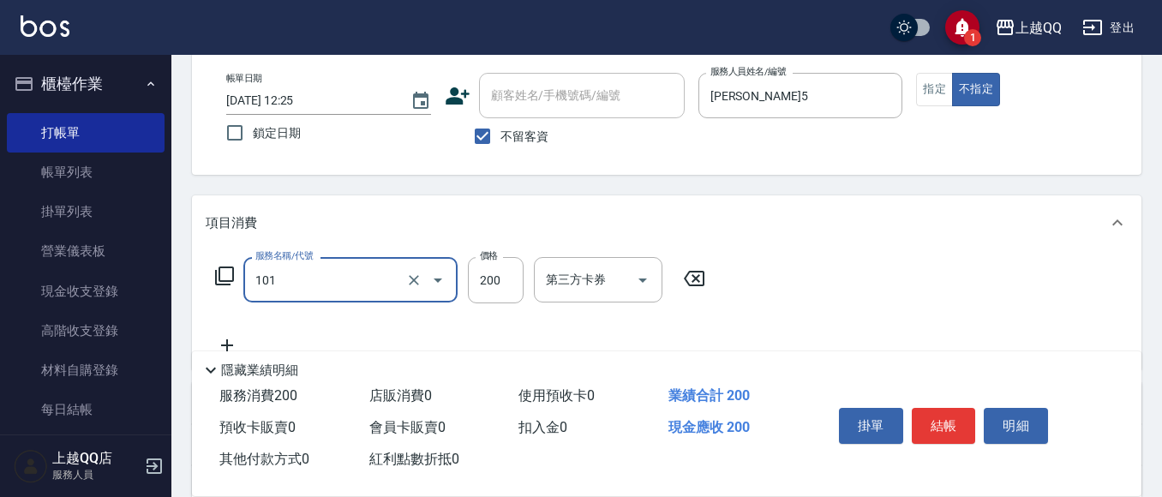
type input "洗髮(101)"
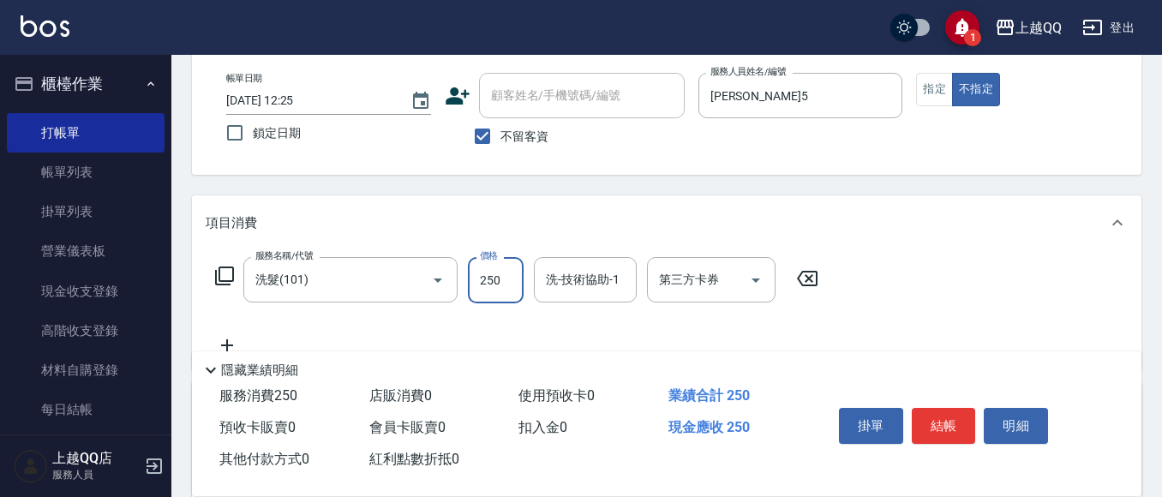
type input "250"
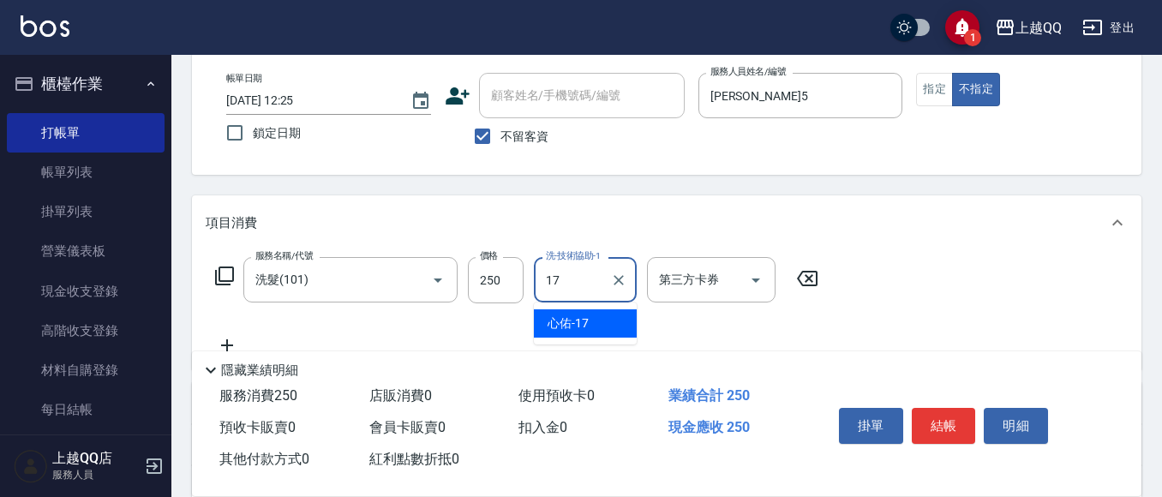
type input "心佑-17"
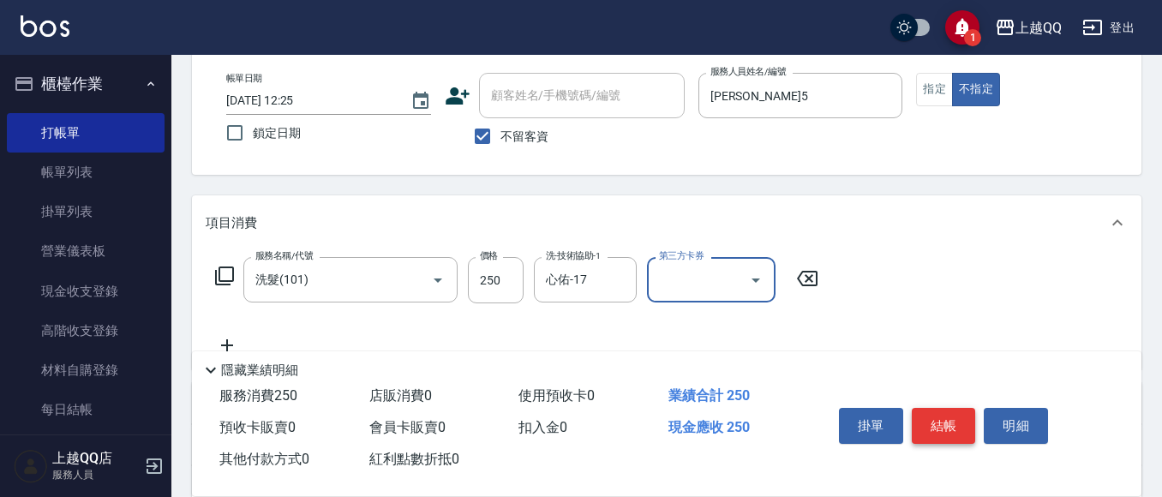
click at [943, 421] on button "結帳" at bounding box center [943, 426] width 64 height 36
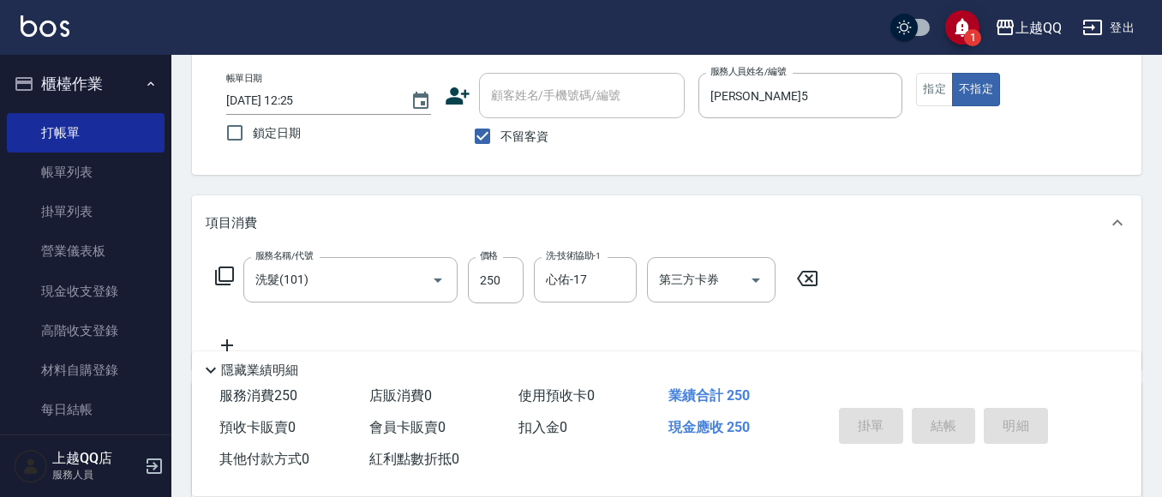
type input "[DATE] 12:36"
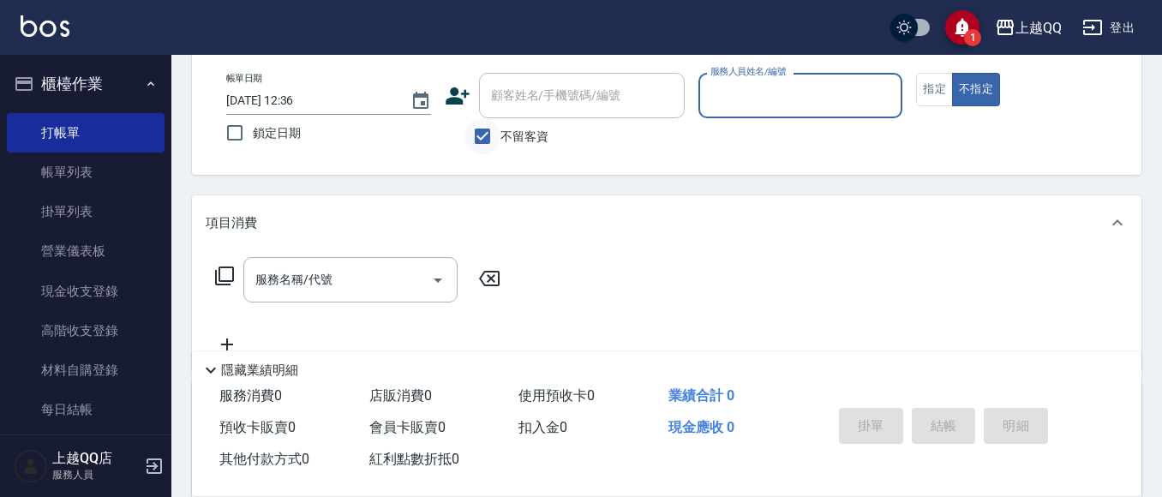
click at [484, 138] on input "不留客資" at bounding box center [482, 136] width 36 height 36
checkbox input "false"
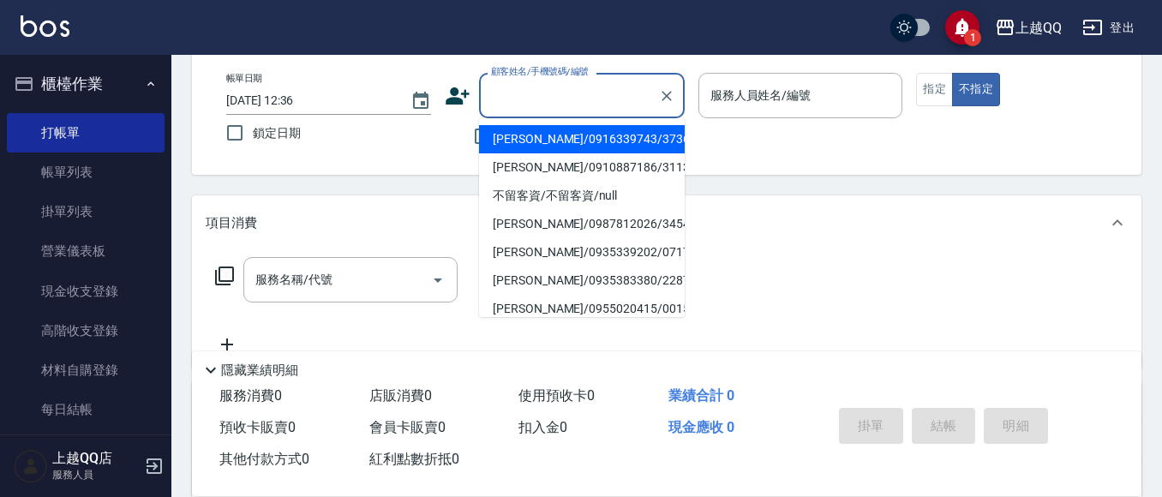
click at [538, 83] on input "顧客姓名/手機號碼/編號" at bounding box center [569, 96] width 164 height 30
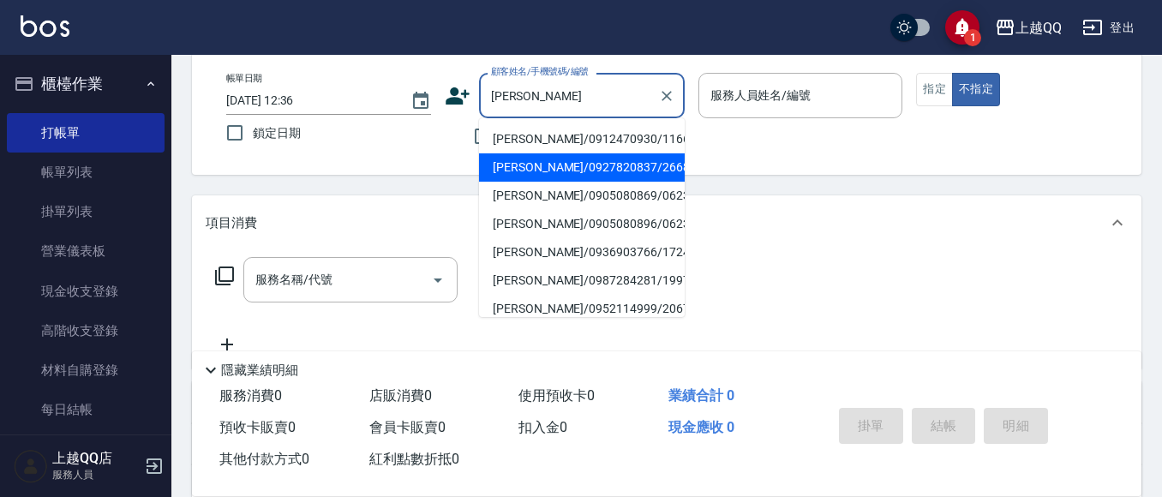
click at [562, 158] on li "[PERSON_NAME]/0927820837/2668" at bounding box center [582, 167] width 206 height 28
type input "[PERSON_NAME]/0927820837/2668"
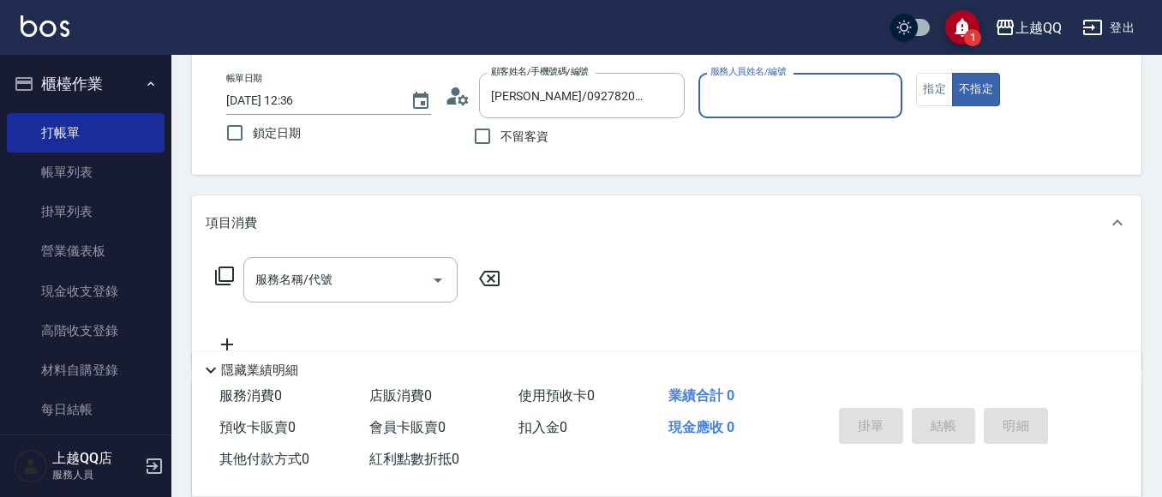
type input "佩怡-3"
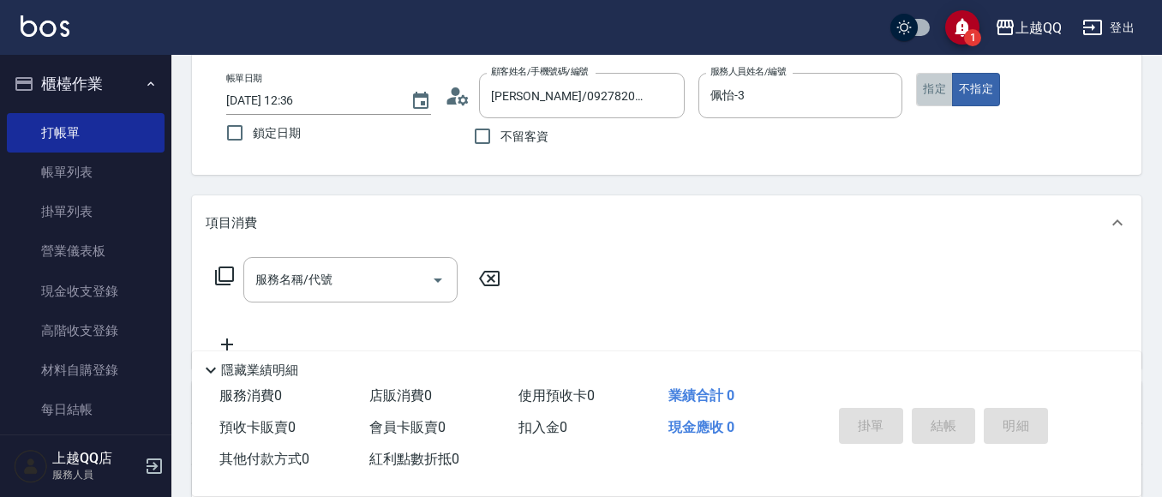
click at [950, 90] on button "指定" at bounding box center [934, 89] width 37 height 33
drag, startPoint x: 373, startPoint y: 290, endPoint x: 399, endPoint y: 273, distance: 31.1
click at [373, 289] on input "服務名稱/代號" at bounding box center [337, 280] width 173 height 30
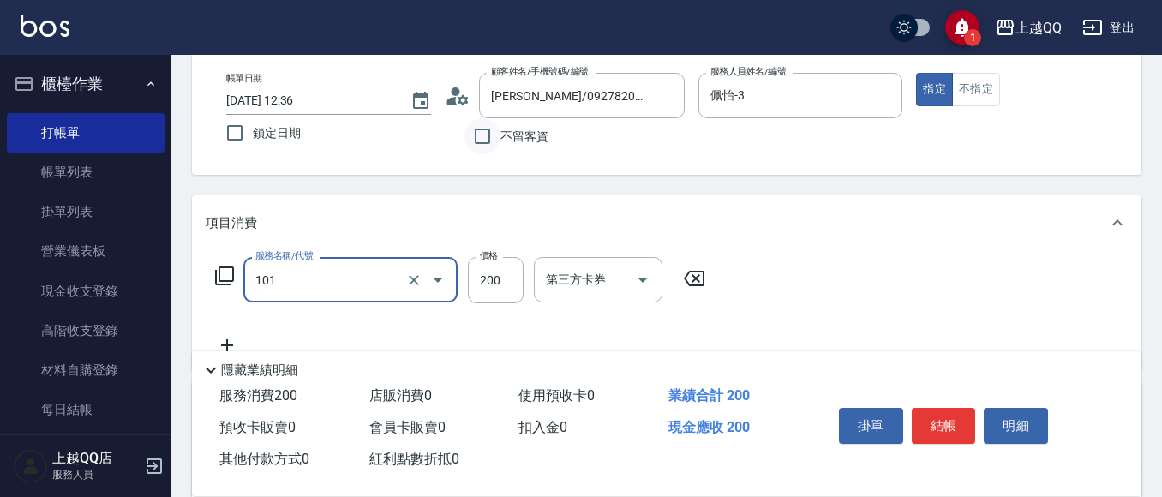
type input "洗髮(101)"
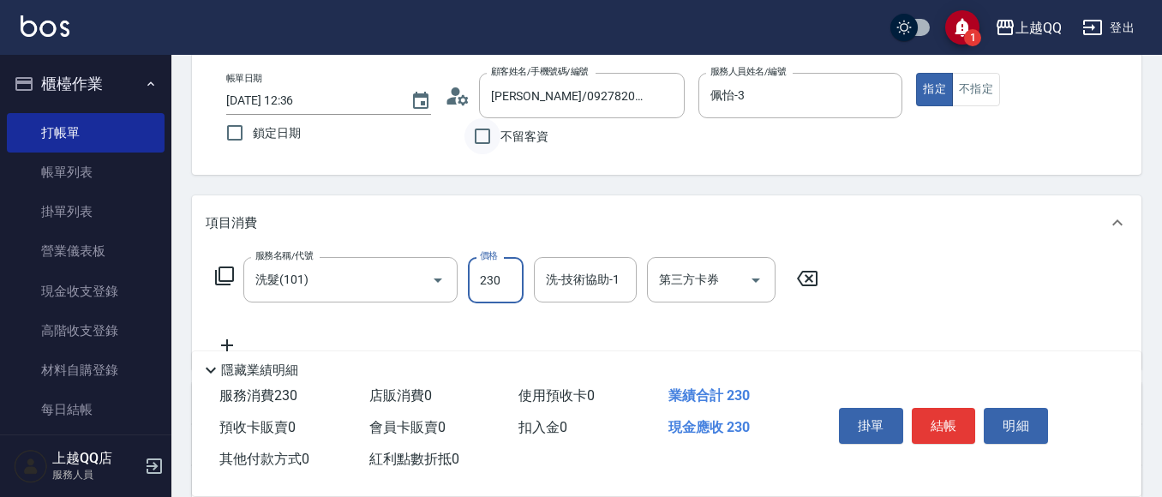
type input "230"
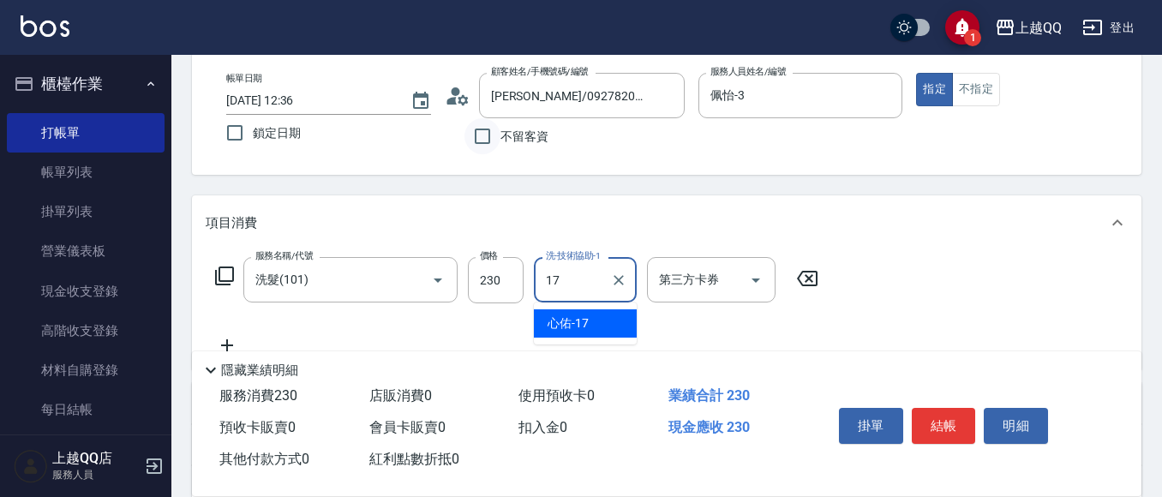
type input "心佑-17"
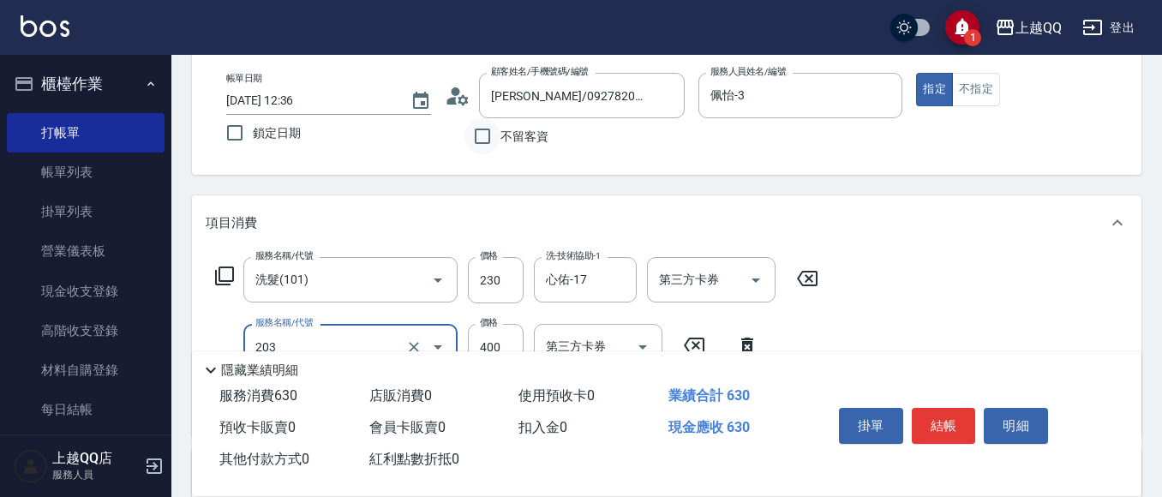
type input "指定單剪(203)"
type input "350"
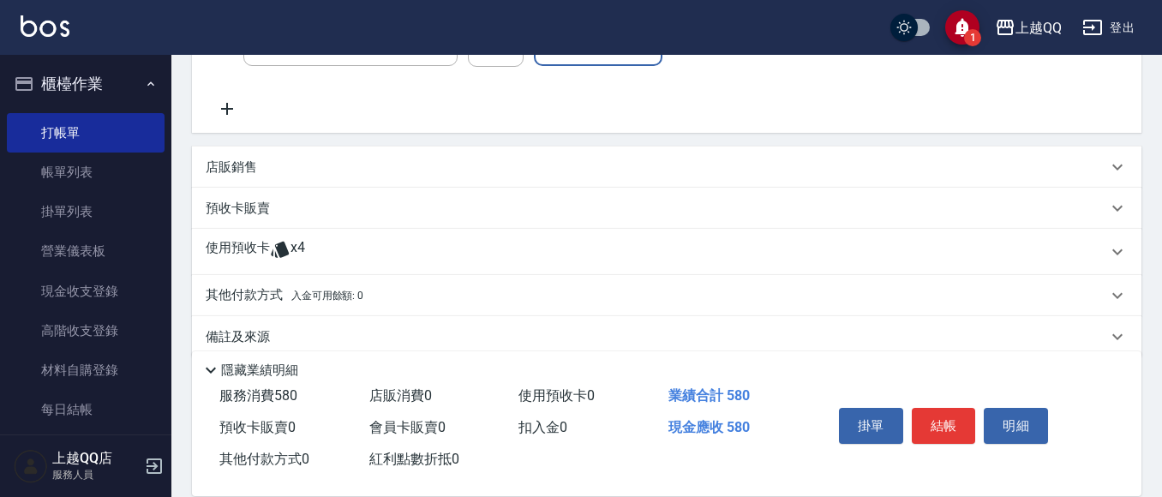
scroll to position [414, 0]
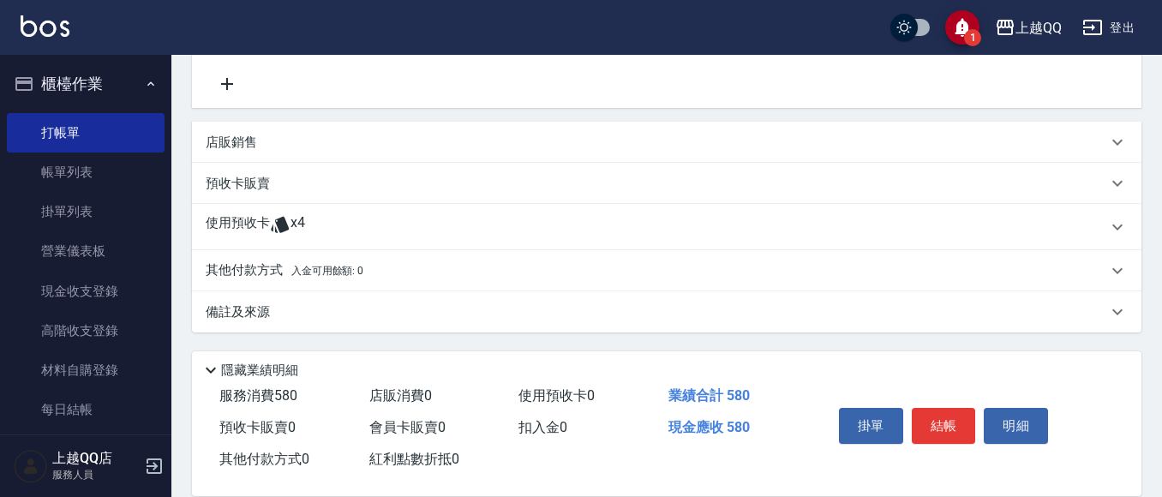
click at [270, 225] on icon at bounding box center [280, 224] width 21 height 21
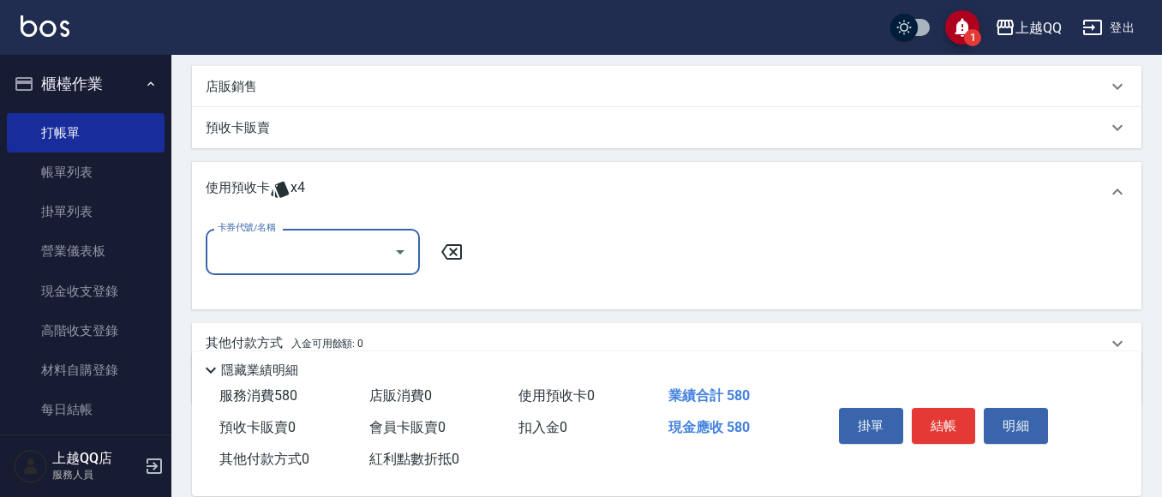
scroll to position [499, 0]
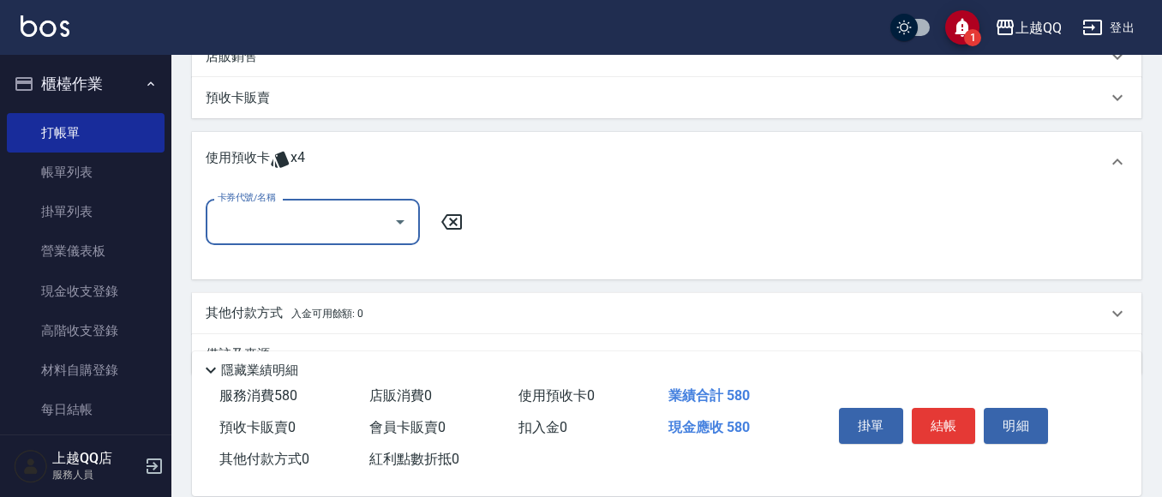
click at [410, 231] on div at bounding box center [399, 221] width 26 height 45
click at [409, 226] on icon "Open" at bounding box center [400, 222] width 21 height 21
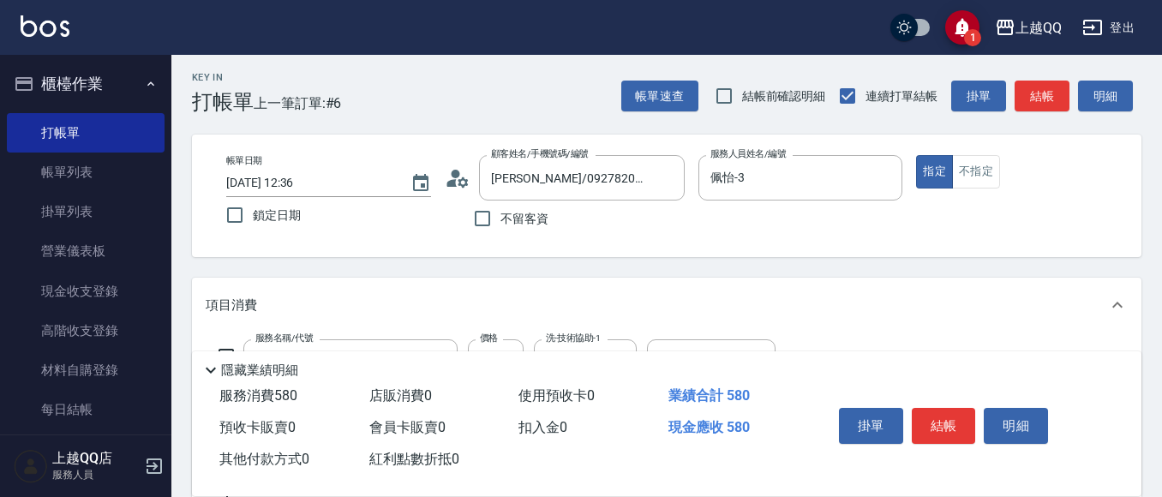
scroll to position [0, 0]
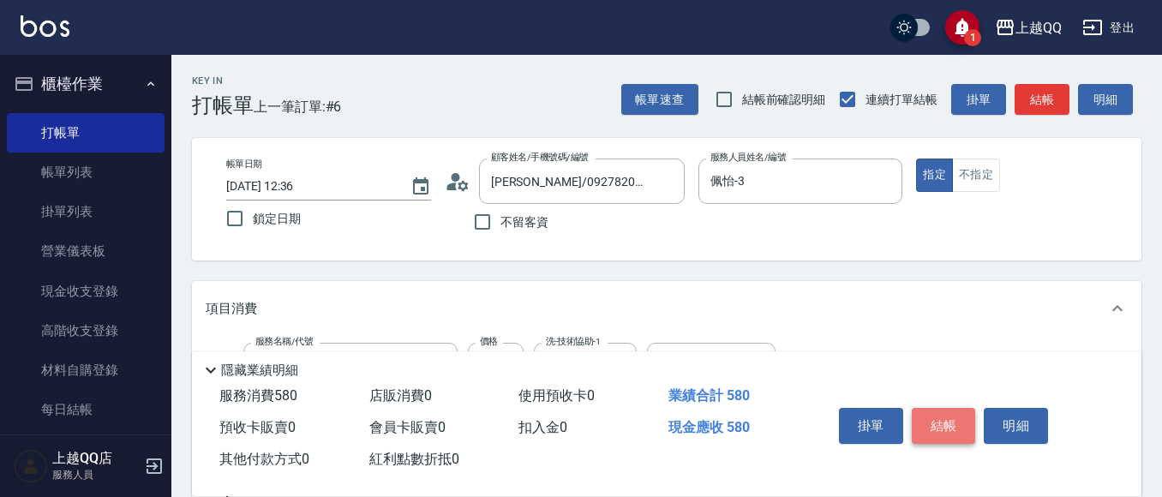
click at [950, 409] on button "結帳" at bounding box center [943, 426] width 64 height 36
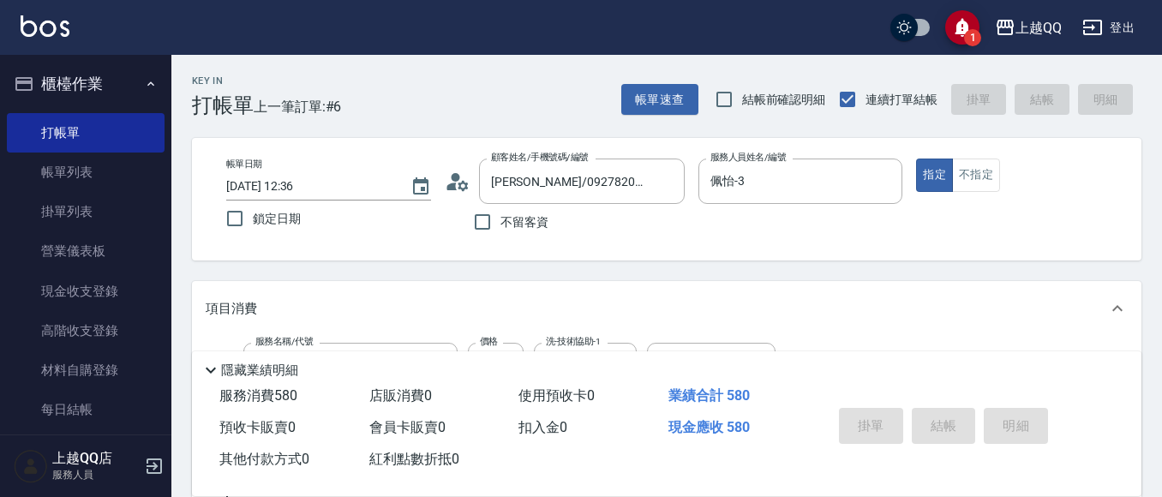
type input "[DATE] 12:45"
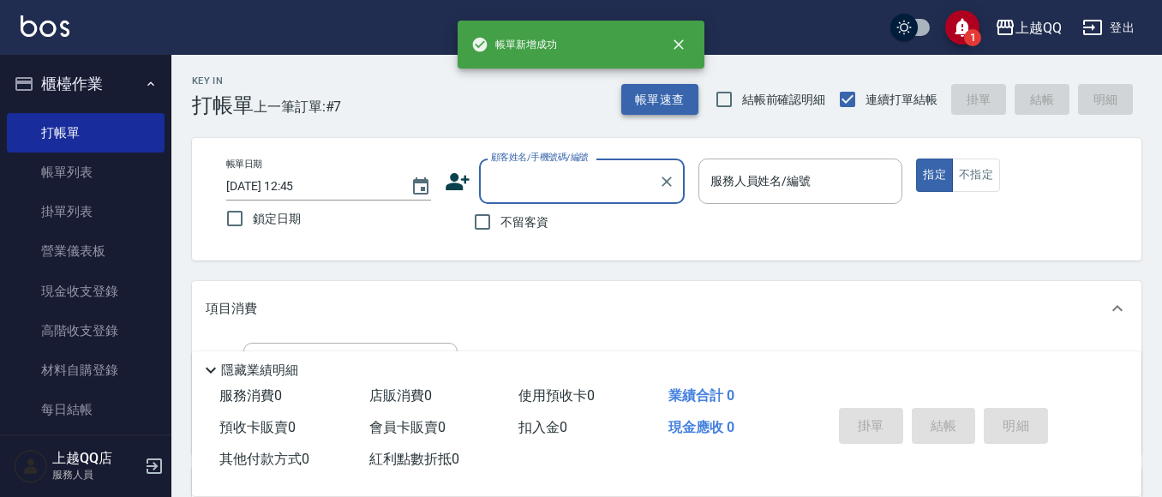
click at [641, 87] on button "帳單速查" at bounding box center [659, 100] width 77 height 32
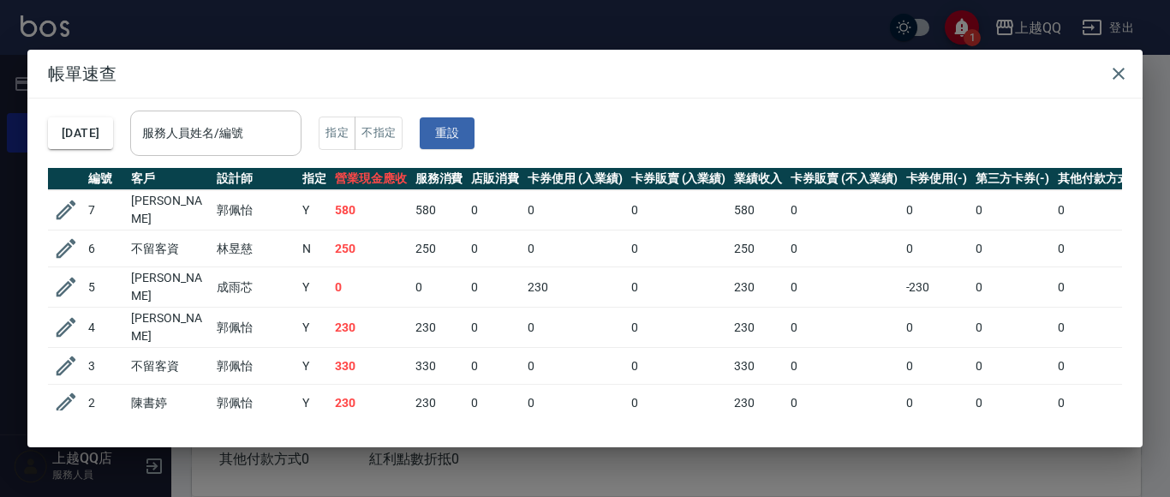
click at [262, 122] on div "服務人員姓名/編號 服務人員姓名/編號" at bounding box center [215, 133] width 171 height 45
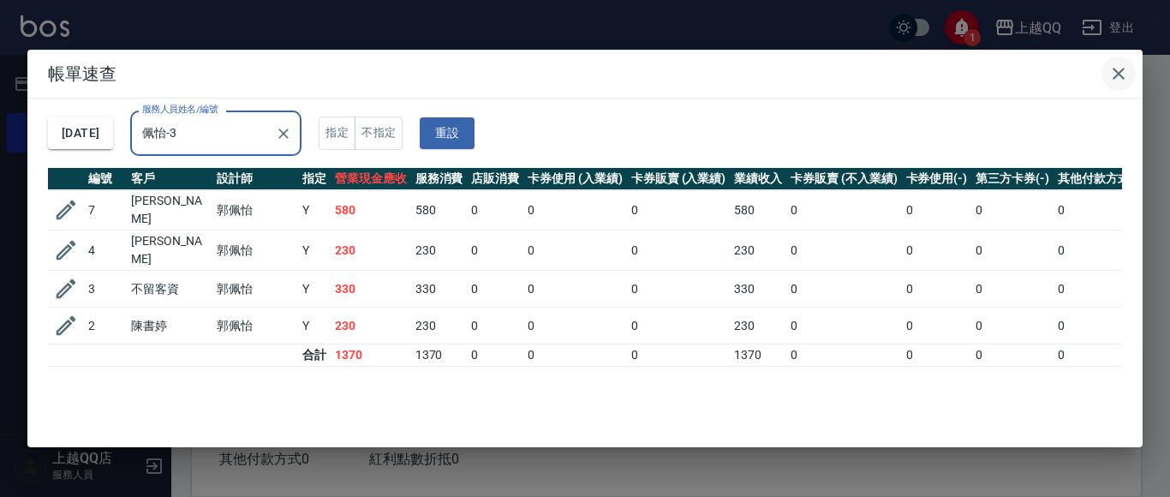
type input "佩怡-3"
click at [1115, 83] on icon "button" at bounding box center [1118, 73] width 21 height 21
